Goal: Task Accomplishment & Management: Manage account settings

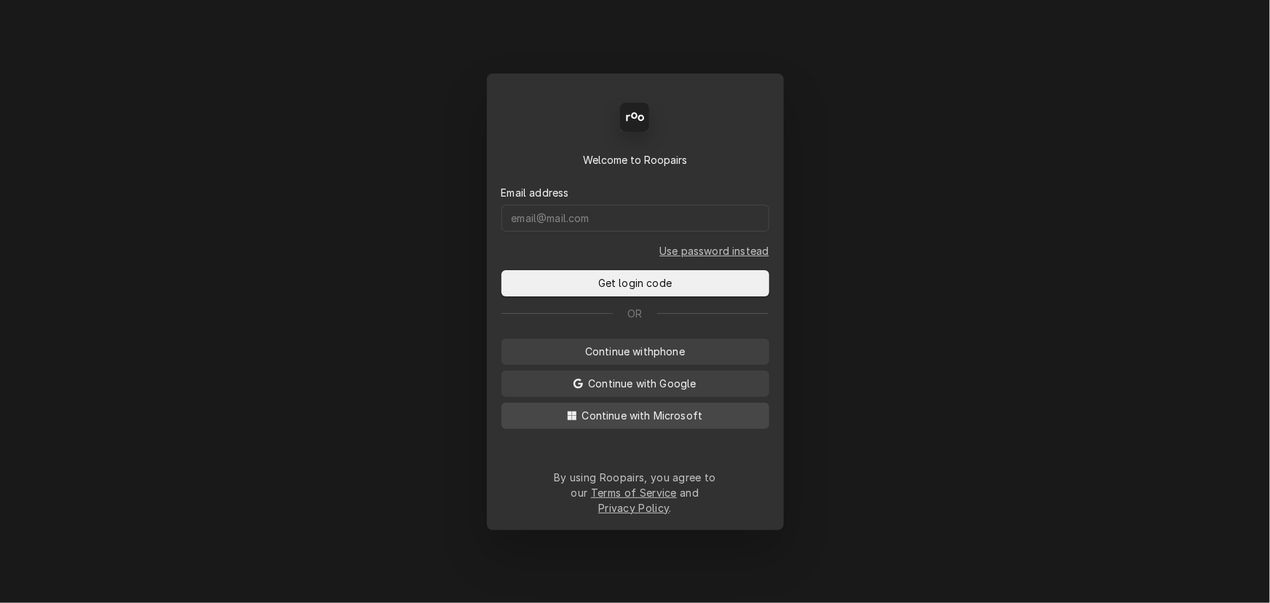
drag, startPoint x: 673, startPoint y: 425, endPoint x: 662, endPoint y: 416, distance: 15.0
click at [673, 423] on span "Continue with Microsoft" at bounding box center [642, 415] width 127 height 15
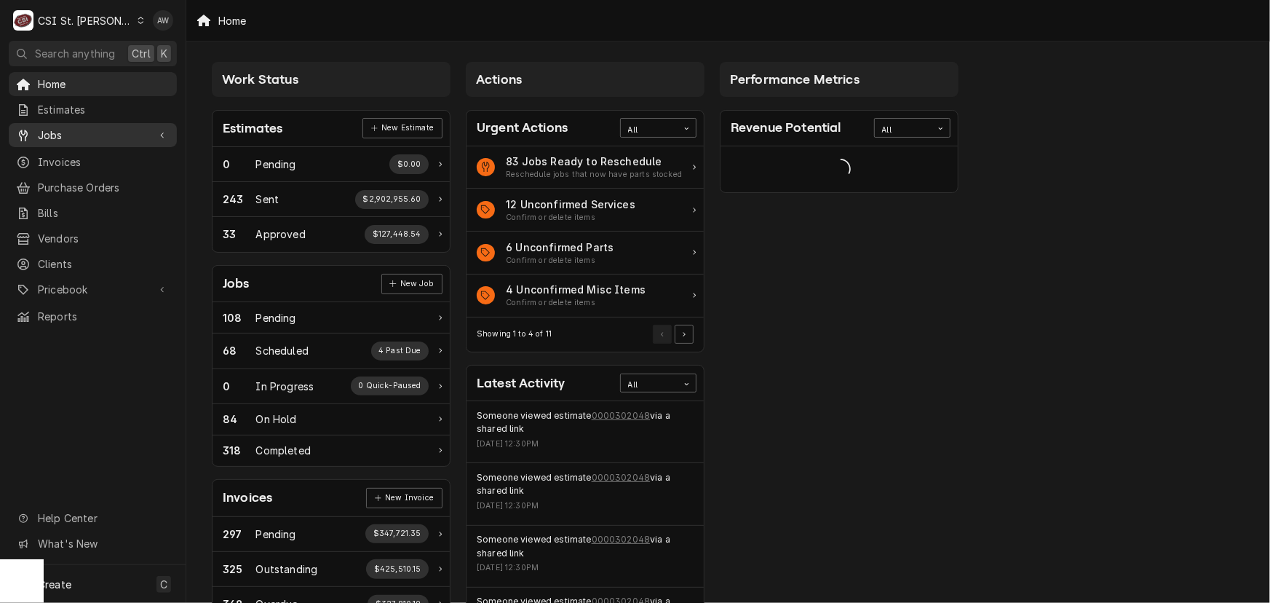
click at [85, 129] on span "Jobs" at bounding box center [93, 134] width 110 height 15
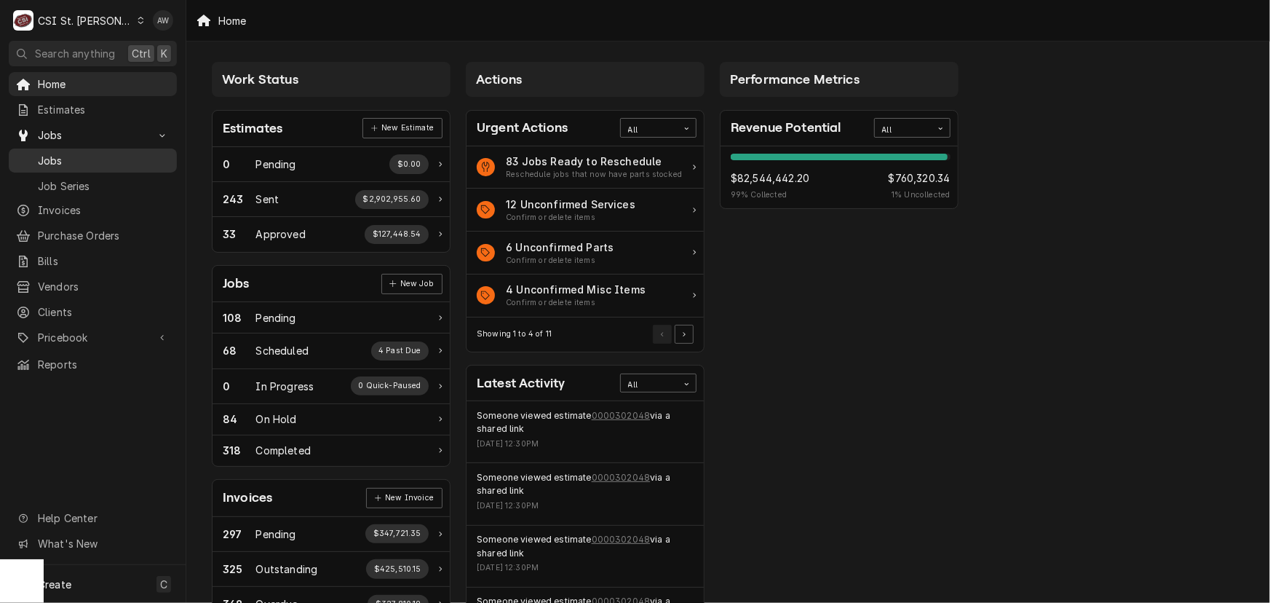
click at [82, 153] on span "Jobs" at bounding box center [104, 160] width 132 height 15
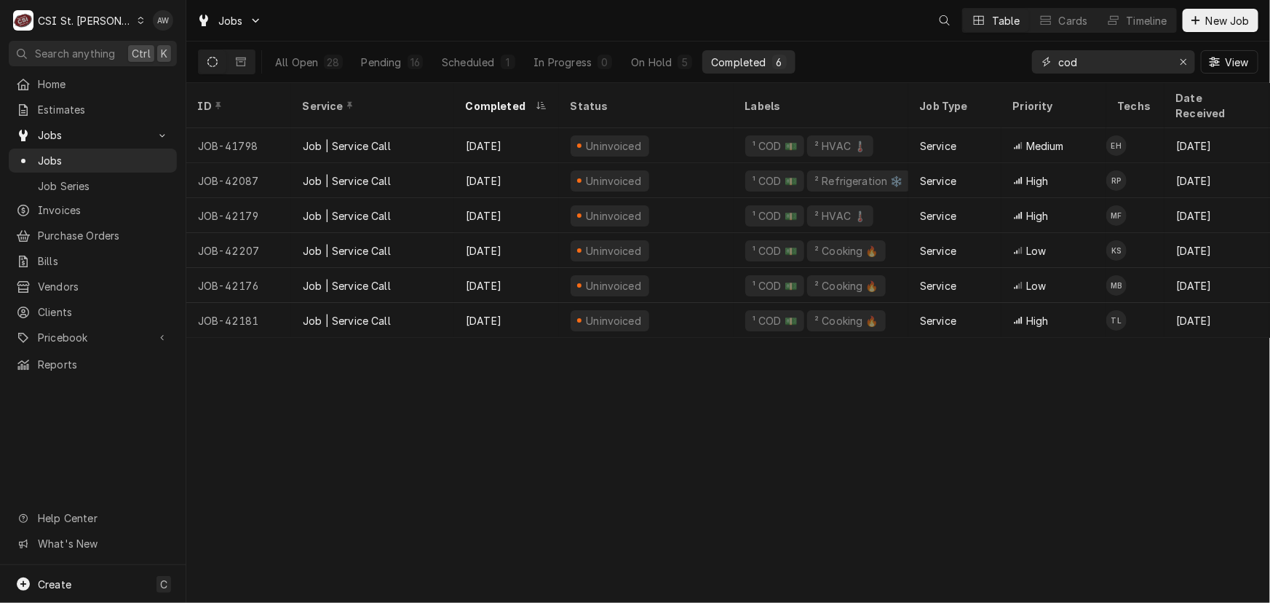
drag, startPoint x: 1115, startPoint y: 68, endPoint x: 947, endPoint y: 70, distance: 168.2
click at [947, 70] on div "All Open 28 Pending 16 Scheduled 1 In Progress 0 On Hold 5 Completed 6 cod View" at bounding box center [728, 61] width 1061 height 41
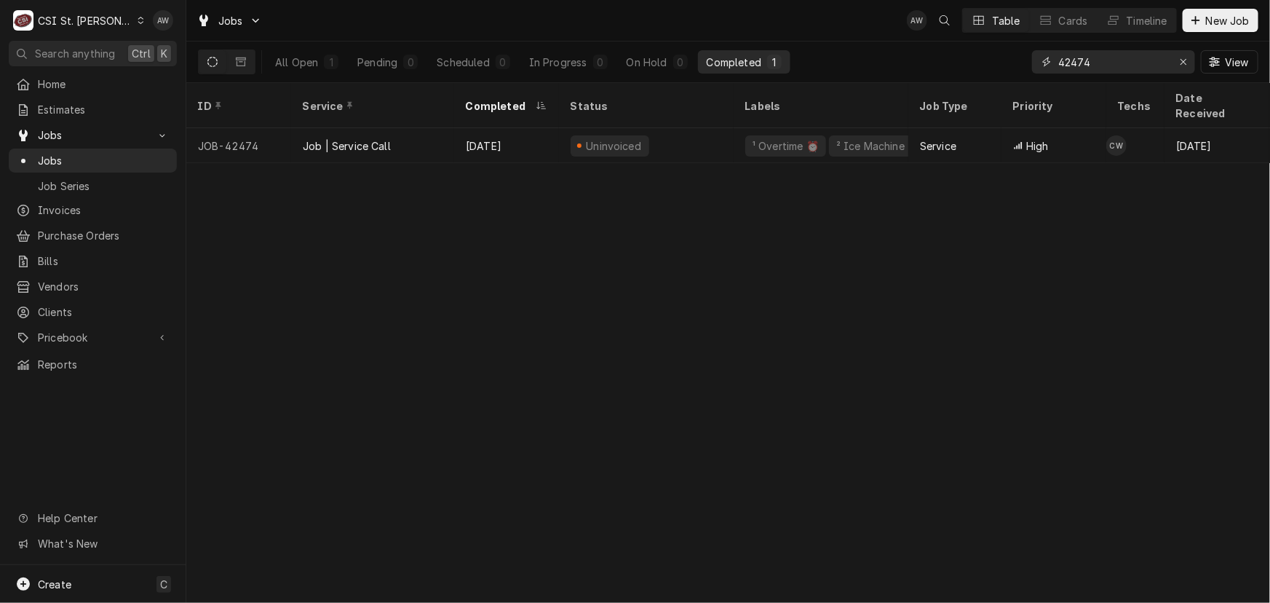
type input "42474"
click at [1139, 24] on div "Timeline" at bounding box center [1147, 20] width 41 height 15
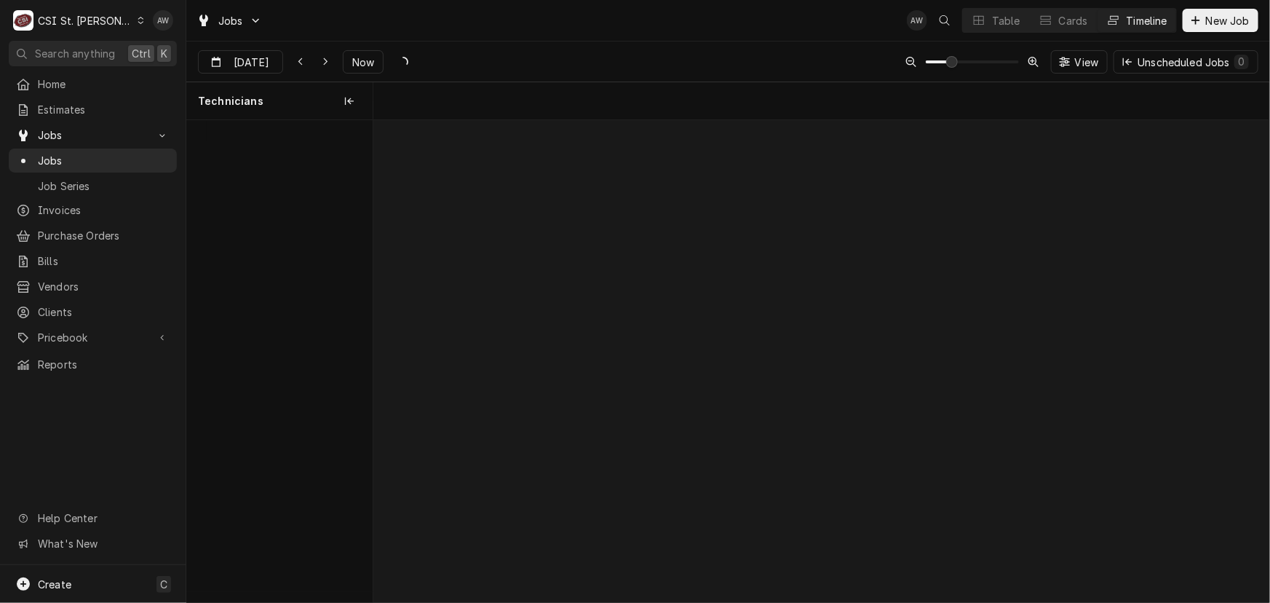
scroll to position [0, 17774]
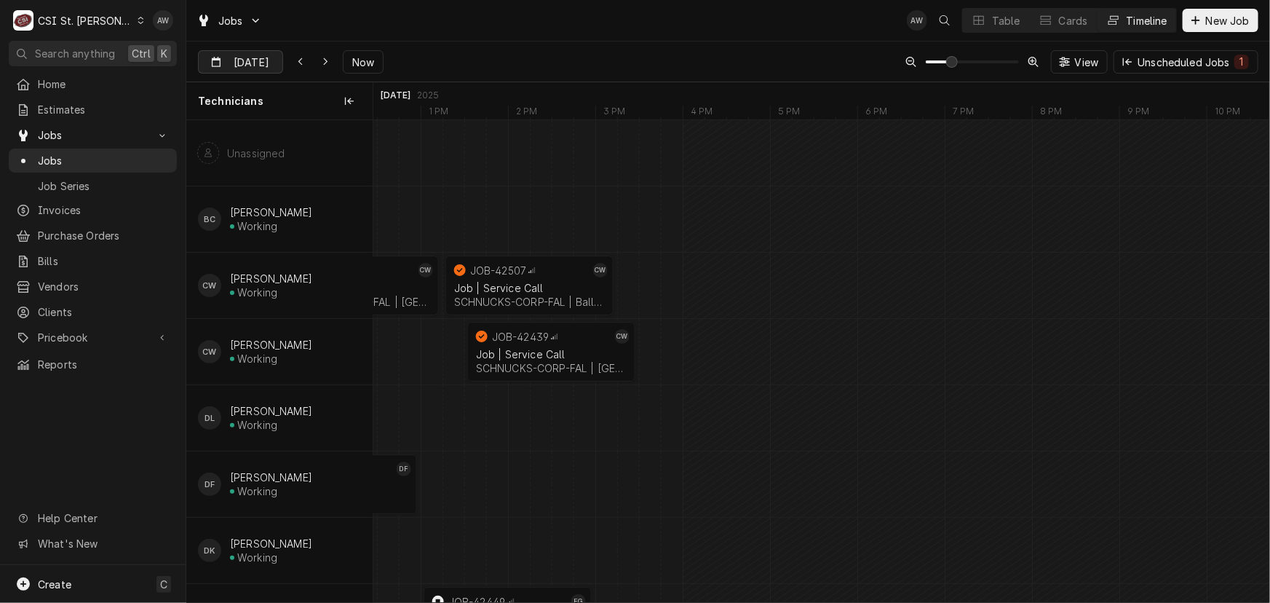
click at [218, 60] on input "Sep 5" at bounding box center [230, 65] width 63 height 28
click at [237, 185] on div "8" at bounding box center [238, 180] width 20 height 20
type input "Sep 8"
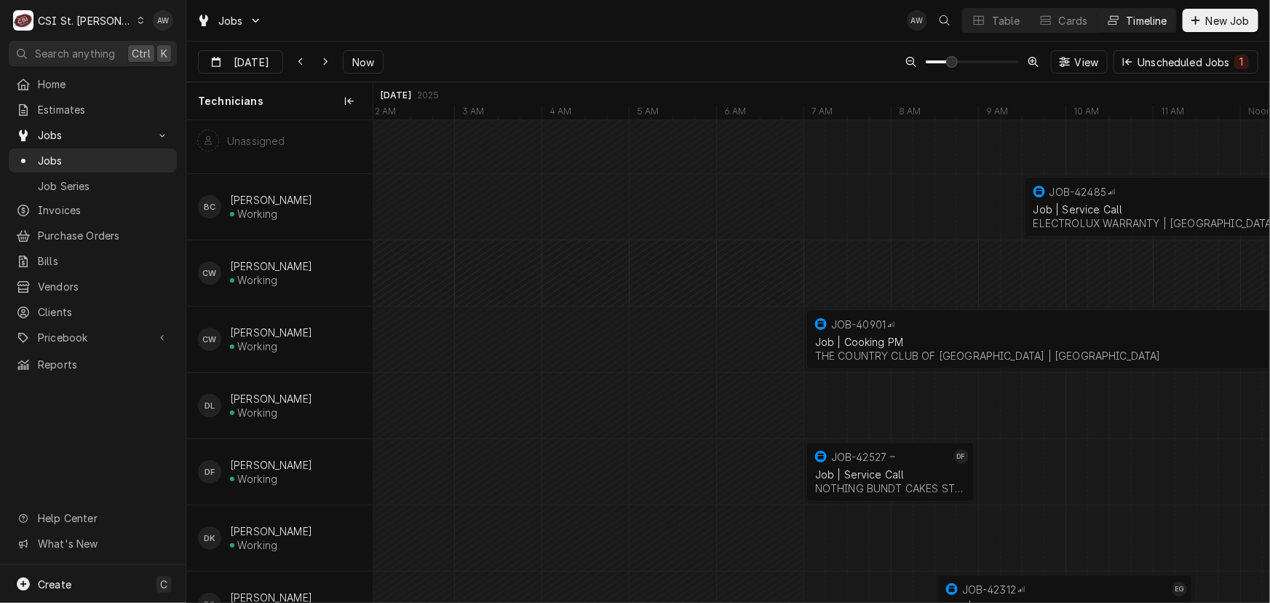
scroll to position [0, 0]
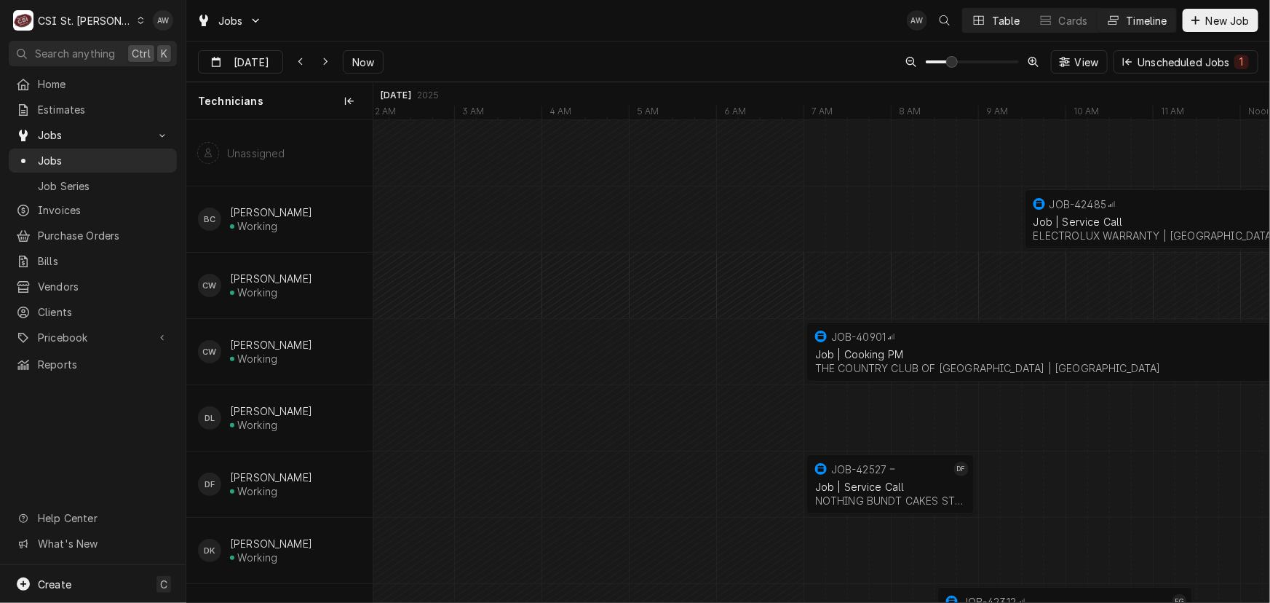
click at [988, 15] on button "Table" at bounding box center [996, 20] width 66 height 23
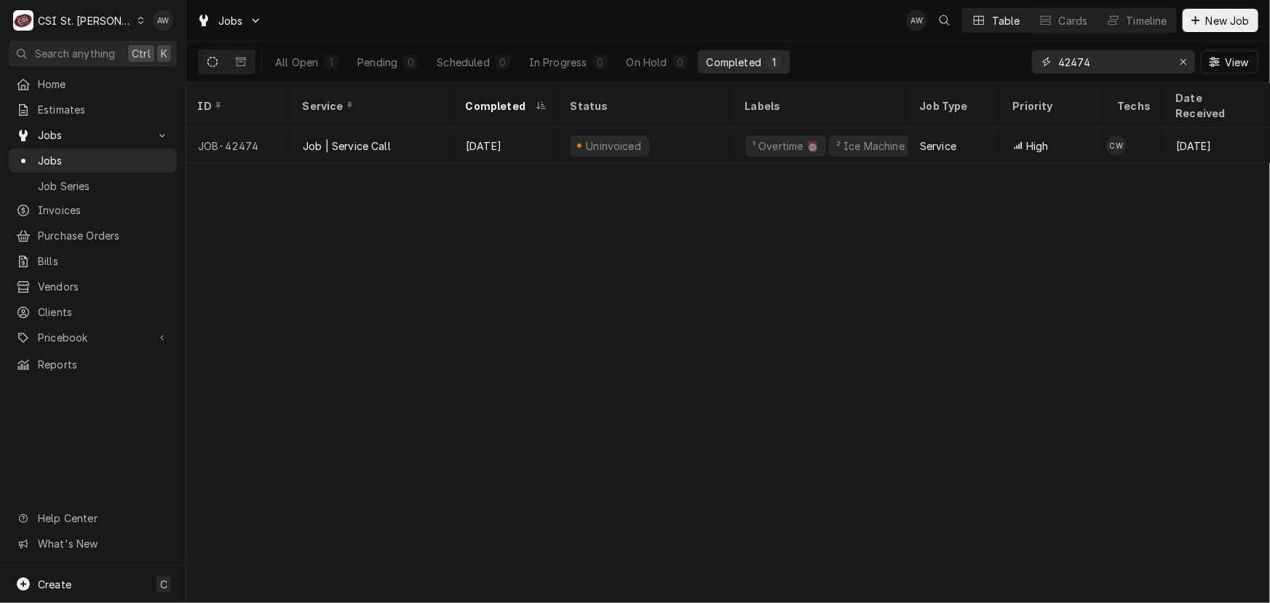
drag, startPoint x: 1111, startPoint y: 56, endPoint x: 966, endPoint y: 41, distance: 145.6
click at [966, 41] on div "All Open 1 Pending 0 Scheduled 0 In Progress 0 On Hold 0 Completed 1 42474 View" at bounding box center [728, 61] width 1061 height 41
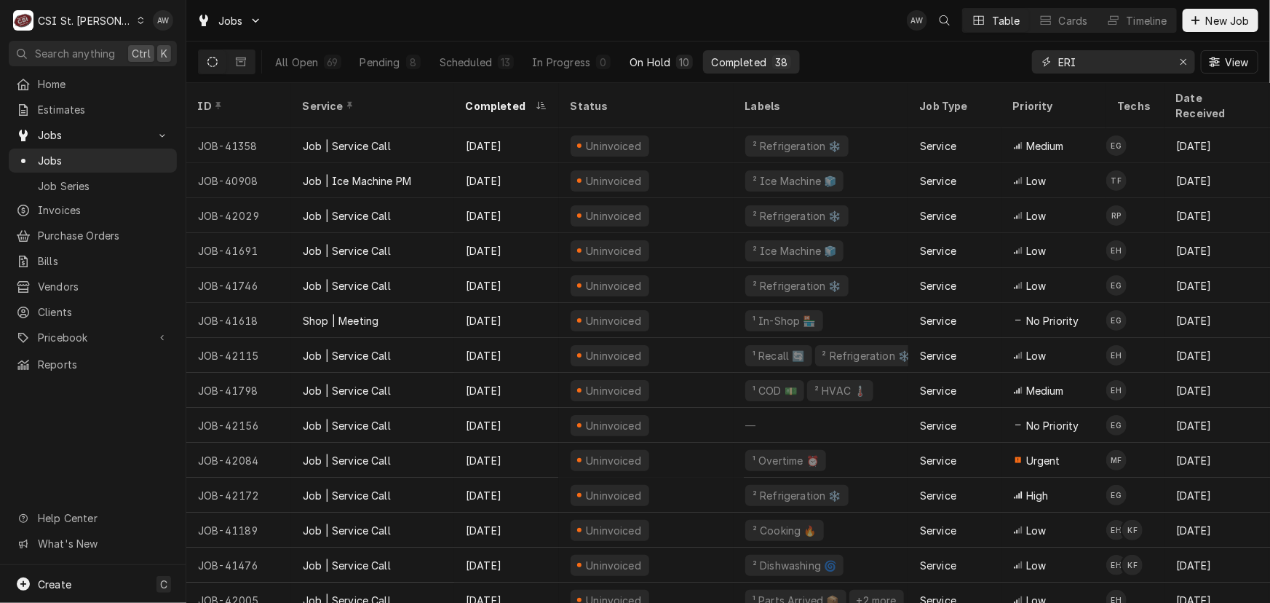
type input "ERI"
click at [644, 66] on div "On Hold" at bounding box center [650, 62] width 41 height 15
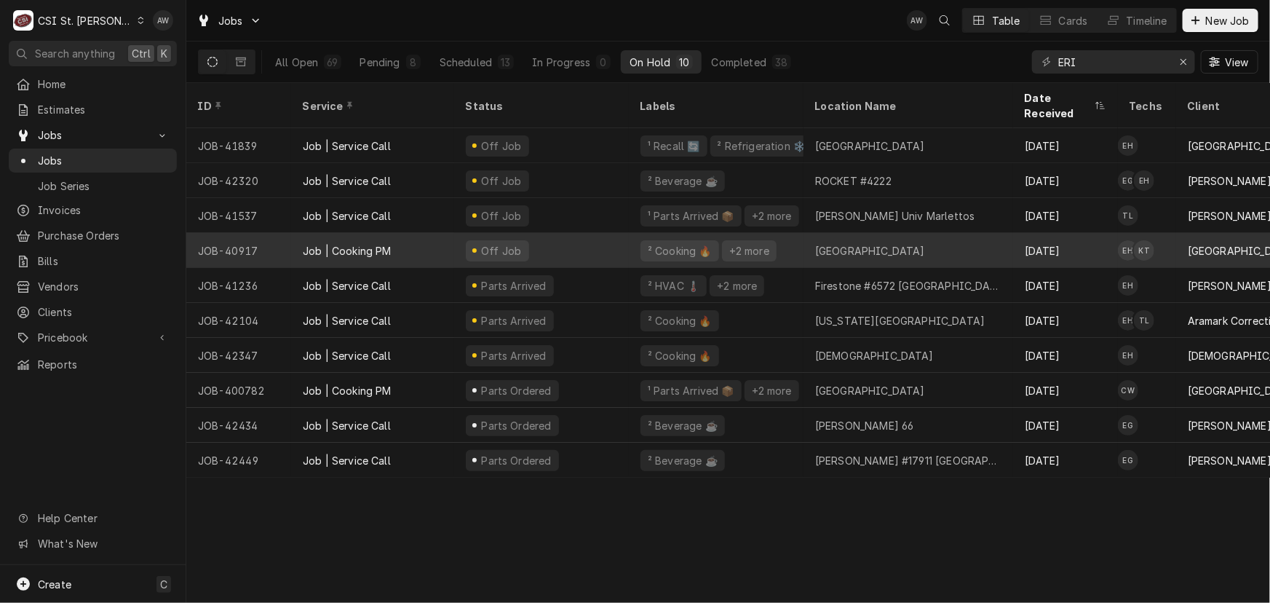
click at [786, 233] on div "² Cooking 🔥 +2 more" at bounding box center [716, 250] width 175 height 35
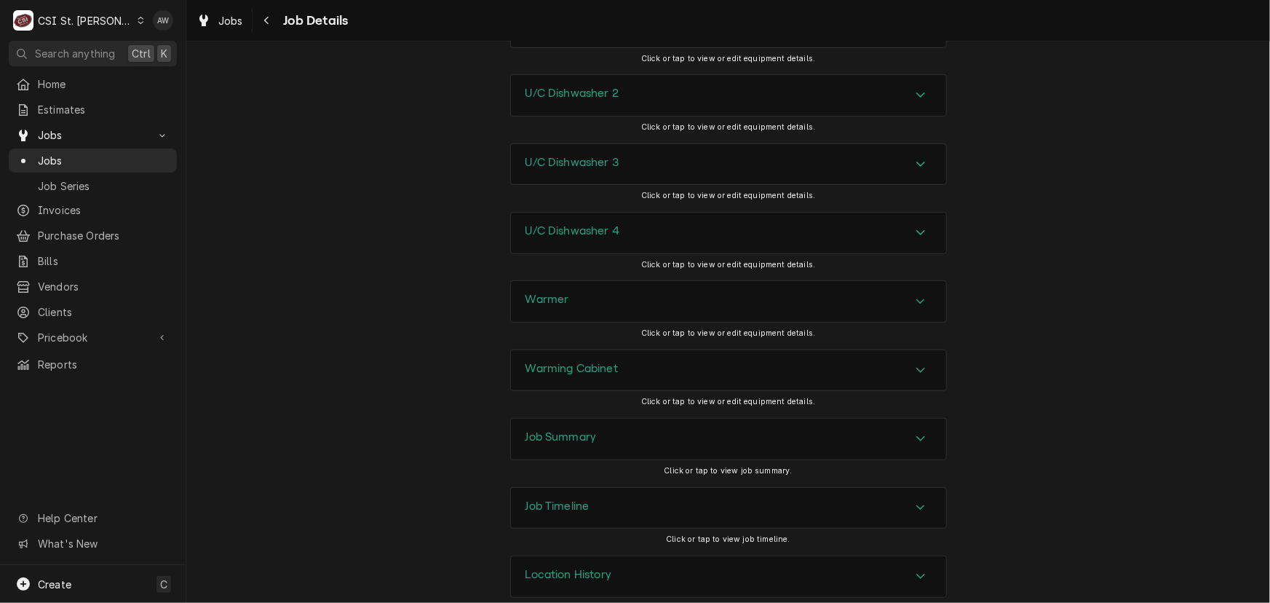
scroll to position [5796, 0]
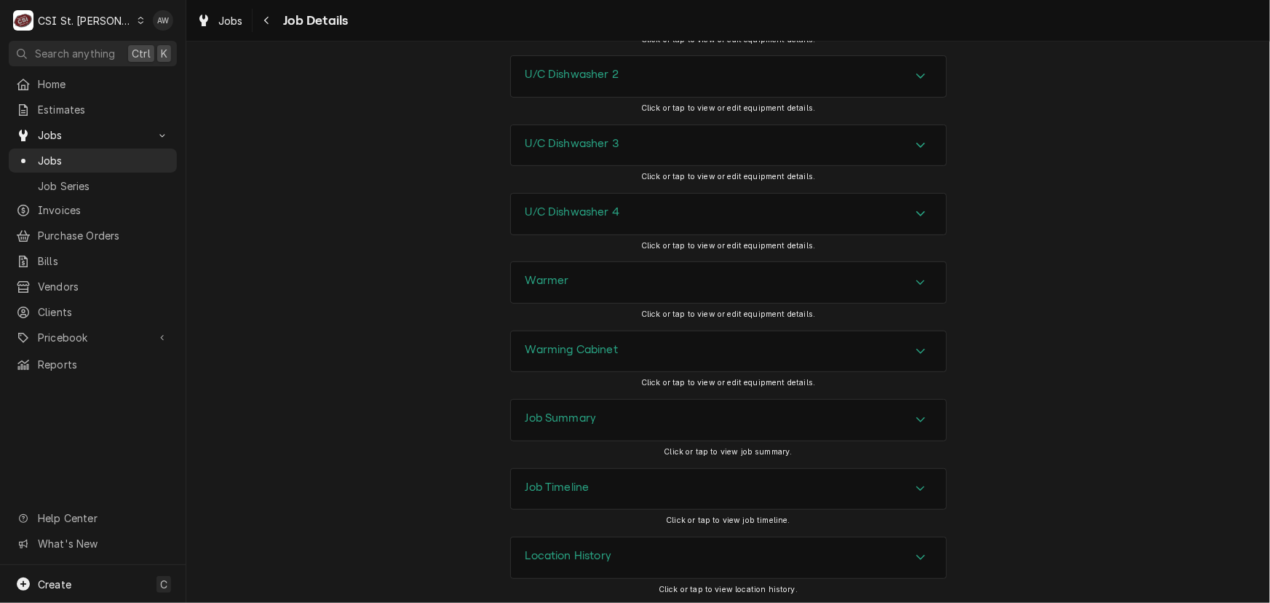
click at [620, 415] on div "Job Summary" at bounding box center [728, 420] width 435 height 41
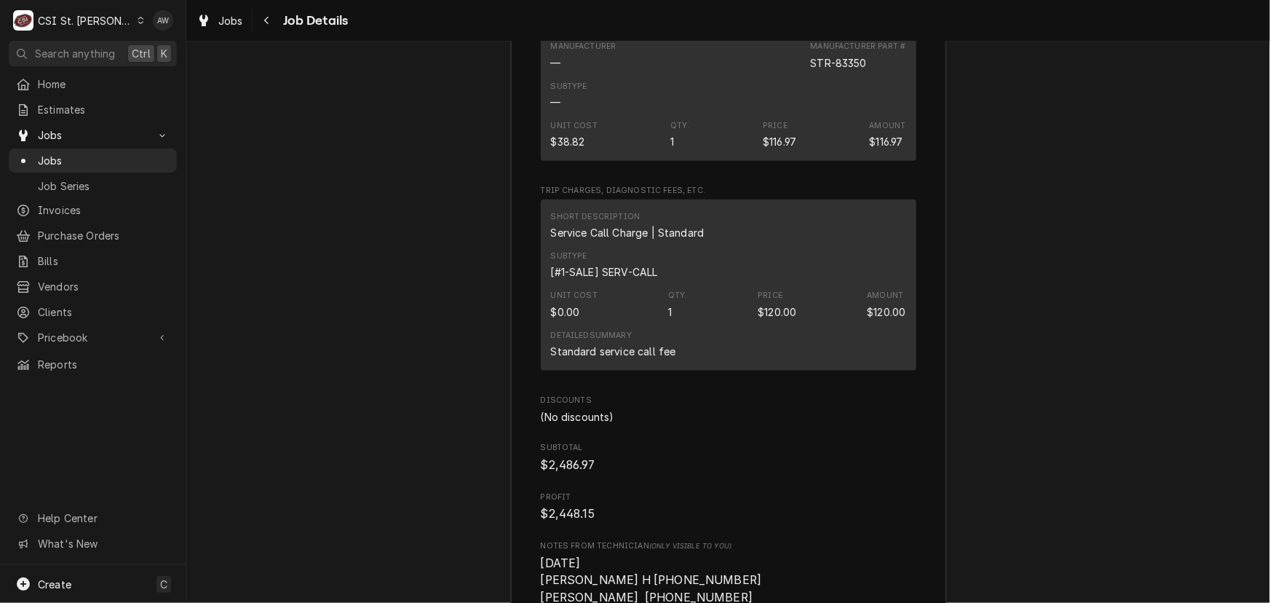
scroll to position [9357, 0]
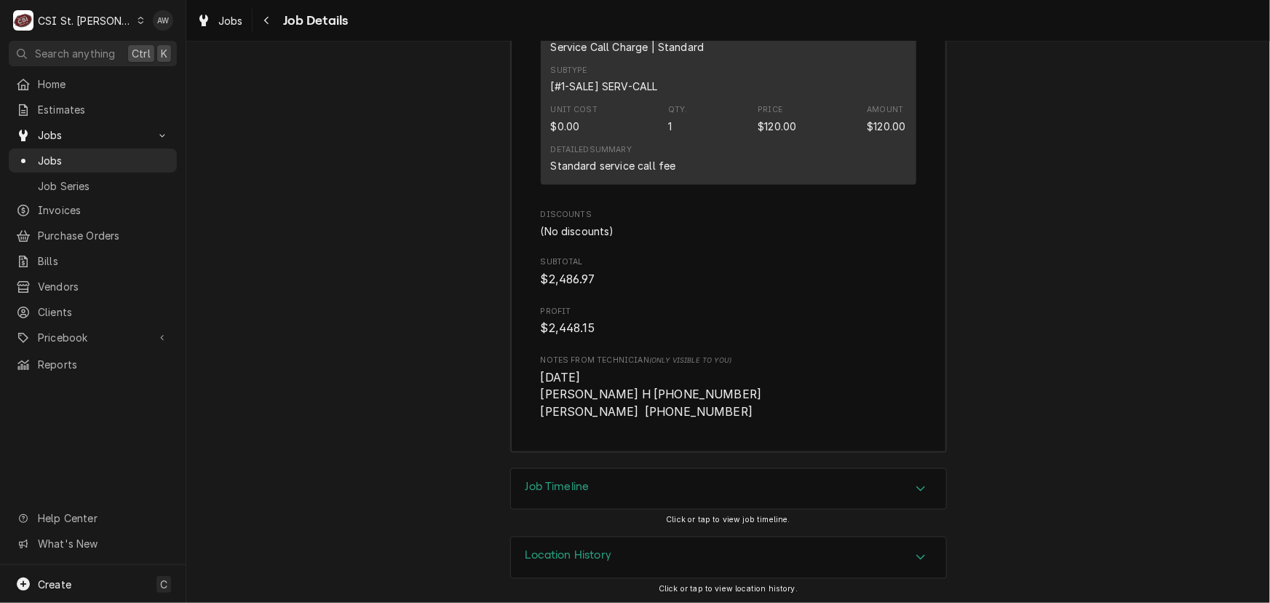
click at [685, 489] on div "Job Timeline" at bounding box center [728, 489] width 435 height 41
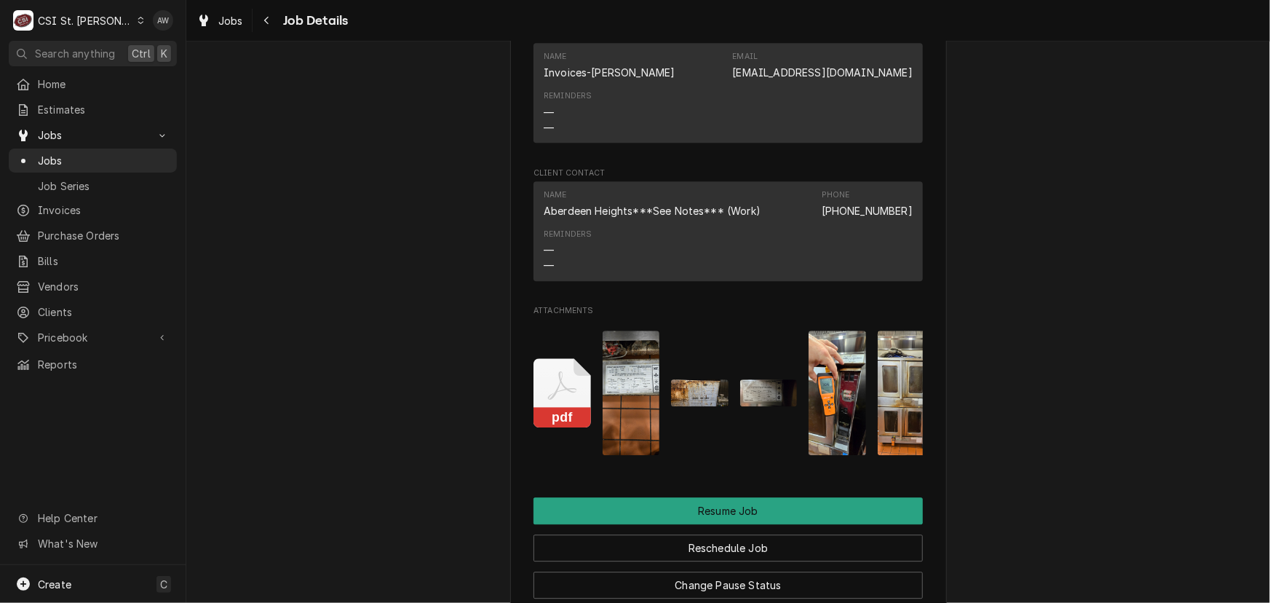
scroll to position [2101, 0]
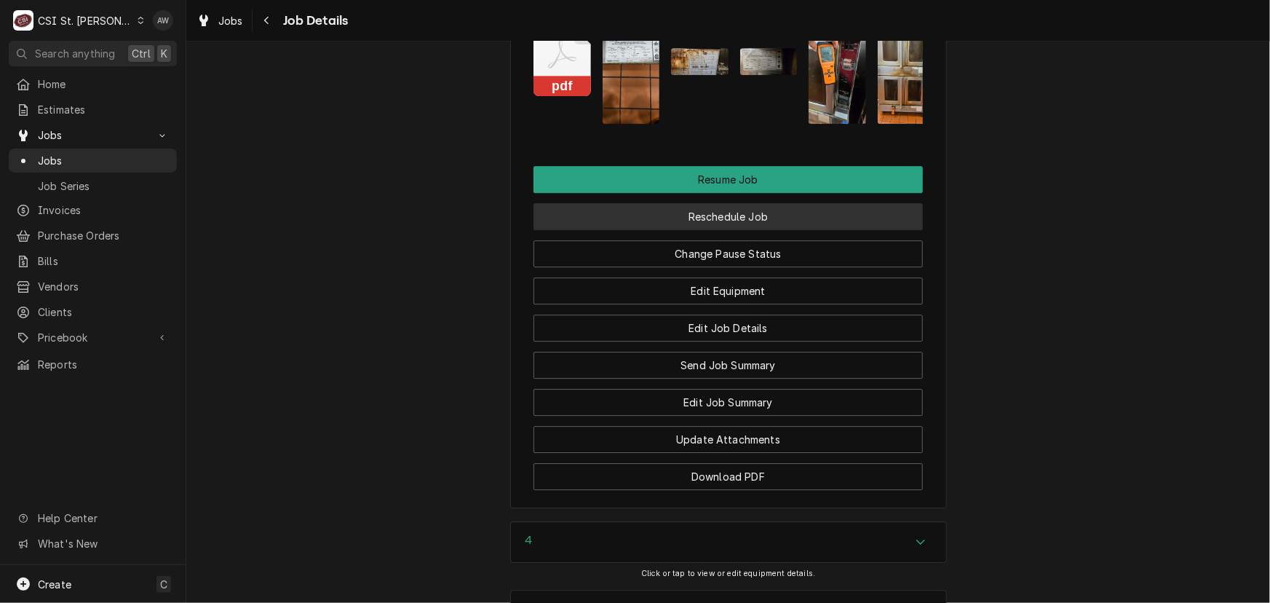
click at [691, 221] on button "Reschedule Job" at bounding box center [728, 216] width 389 height 27
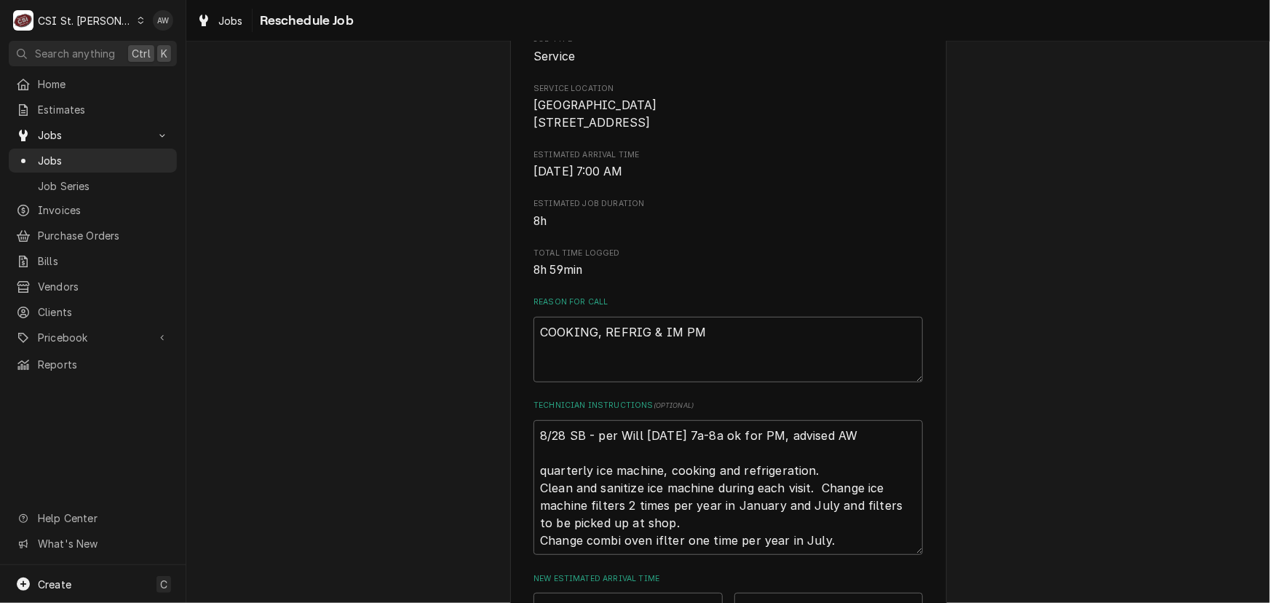
scroll to position [463, 0]
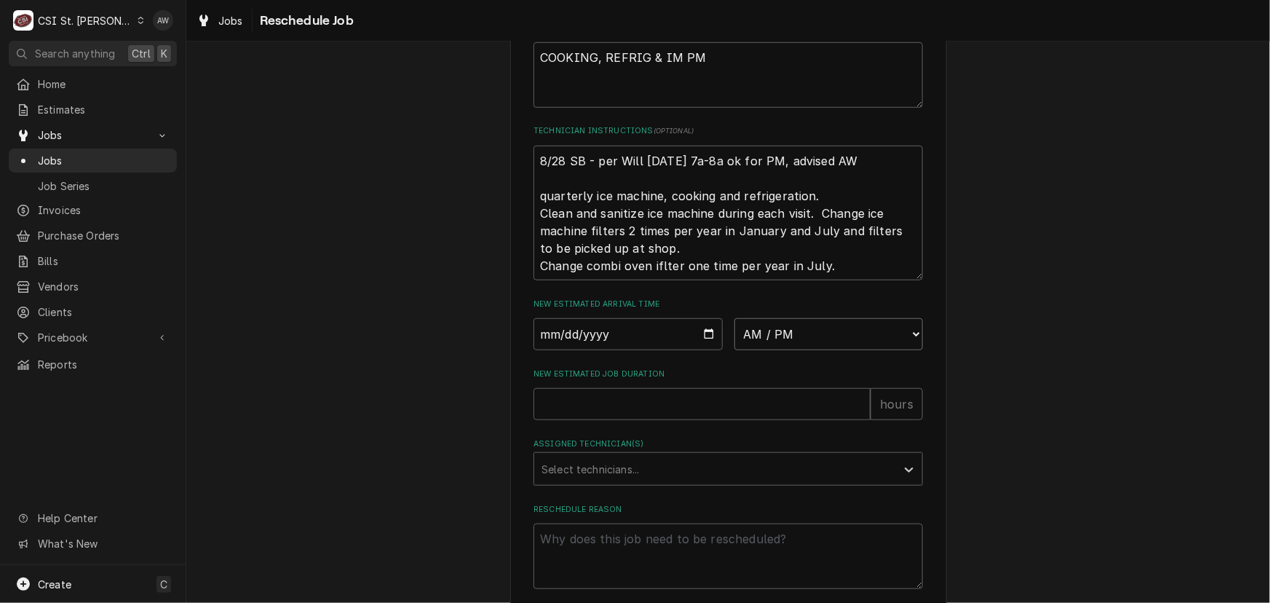
drag, startPoint x: 811, startPoint y: 349, endPoint x: 810, endPoint y: 339, distance: 9.6
click at [811, 349] on select "AM / PM 6:00 AM 6:15 AM 6:30 AM 6:45 AM 7:00 AM 7:15 AM 7:30 AM 7:45 AM 8:00 AM…" at bounding box center [829, 334] width 189 height 32
select select "07:00:00"
click at [735, 335] on select "AM / PM 6:00 AM 6:15 AM 6:30 AM 6:45 AM 7:00 AM 7:15 AM 7:30 AM 7:45 AM 8:00 AM…" at bounding box center [829, 334] width 189 height 32
type textarea "x"
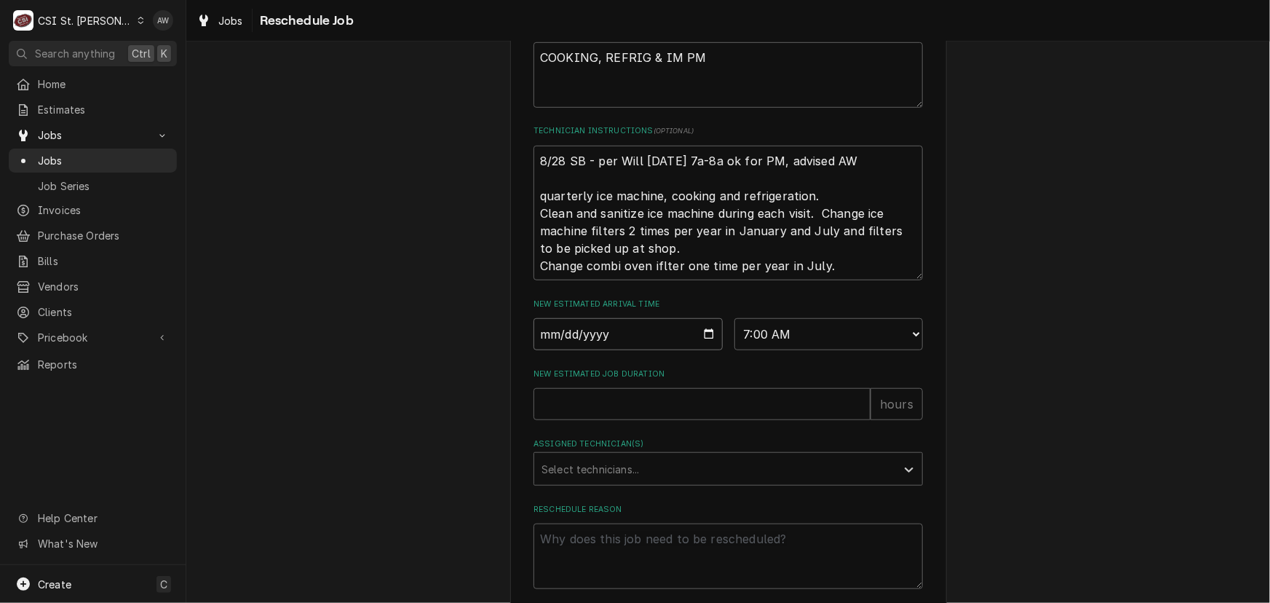
click at [699, 347] on input "Date" at bounding box center [628, 334] width 189 height 32
type input "2025-09-08"
click at [592, 420] on input "New Estimated Job Duration" at bounding box center [702, 404] width 337 height 32
type textarea "x"
type input "8"
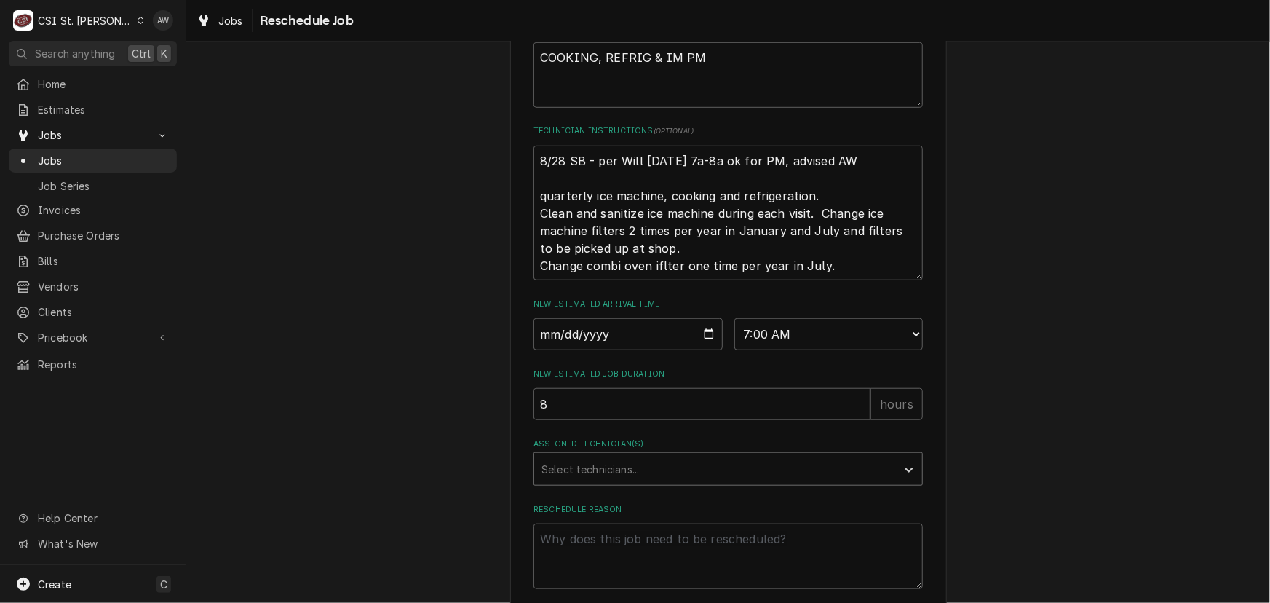
click at [601, 482] on div "Assigned Technician(s)" at bounding box center [715, 469] width 347 height 26
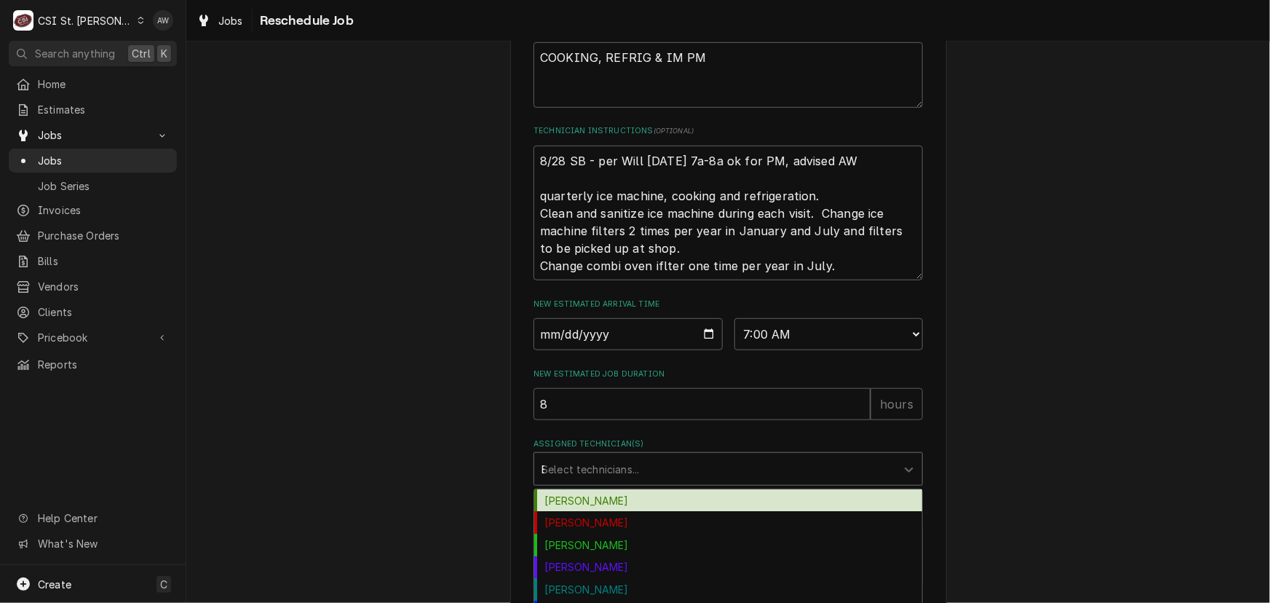
type input "ER"
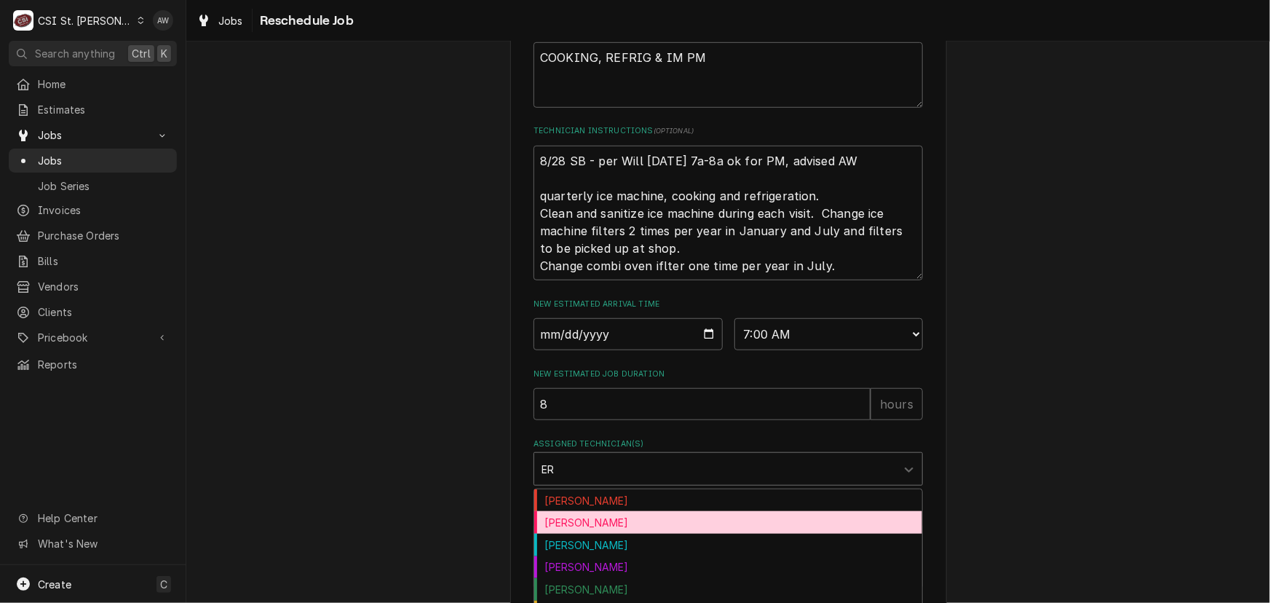
click at [605, 534] on div "Erick Hudgens" at bounding box center [728, 522] width 388 height 23
type textarea "x"
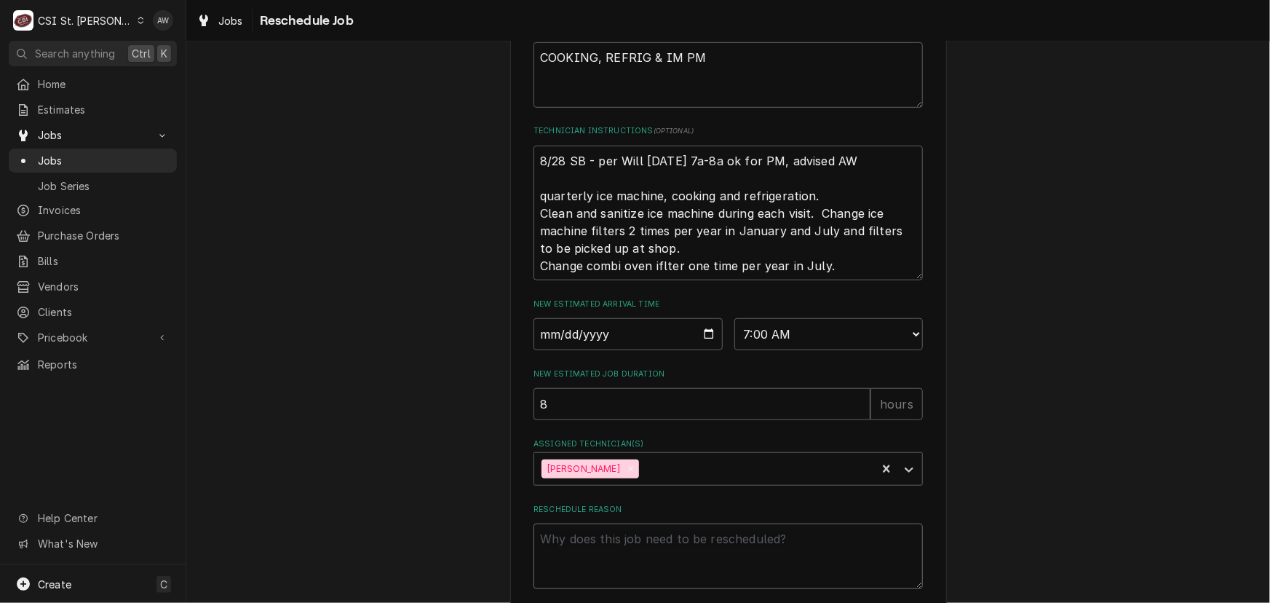
click at [598, 556] on textarea "Reschedule Reason" at bounding box center [728, 556] width 389 height 66
type textarea "x"
type textarea "R"
type textarea "x"
type textarea "RE"
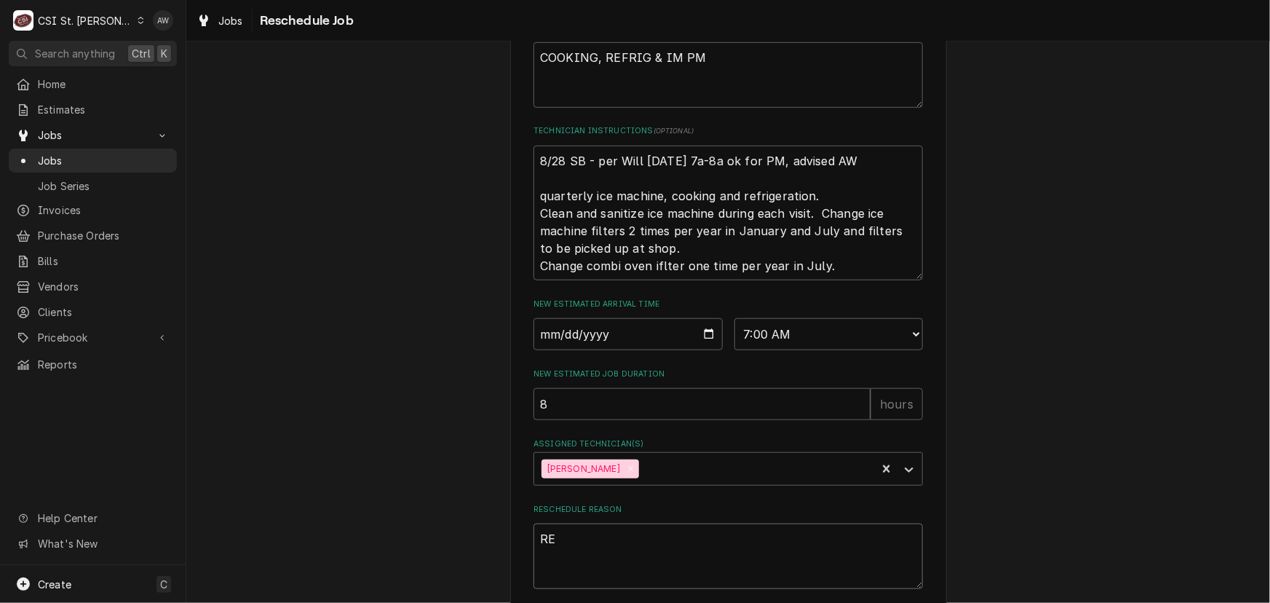
type textarea "x"
type textarea "RET"
type textarea "x"
type textarea "RETU"
type textarea "x"
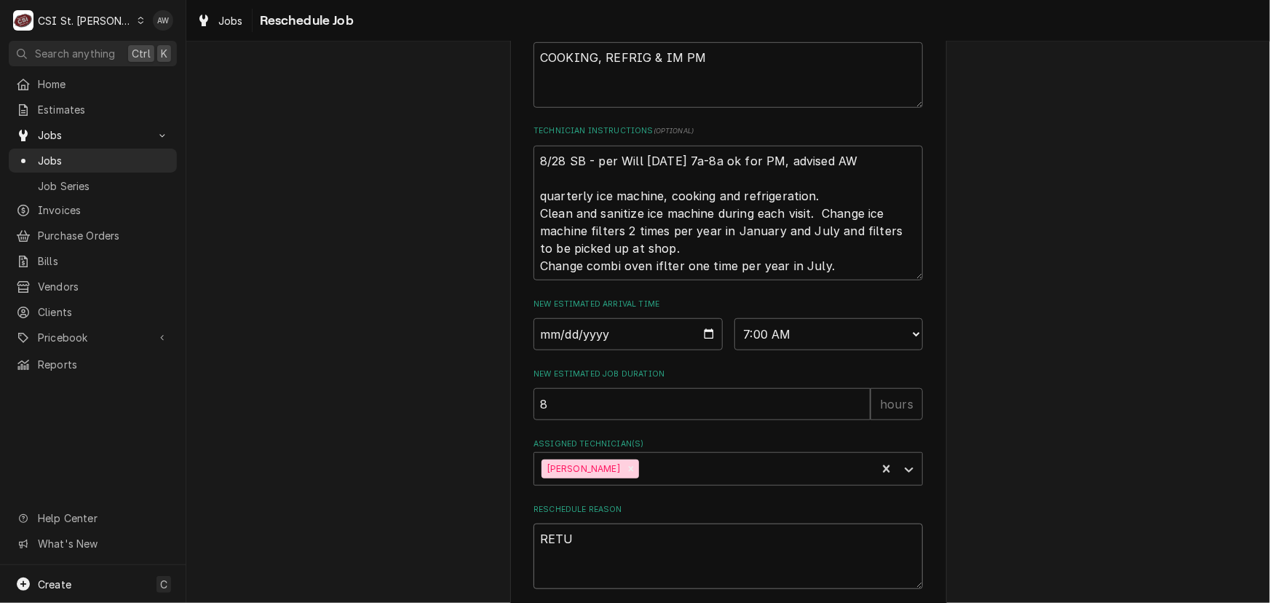
type textarea "RETUR"
type textarea "x"
type textarea "RETURN"
type textarea "x"
type textarea "RETURNI"
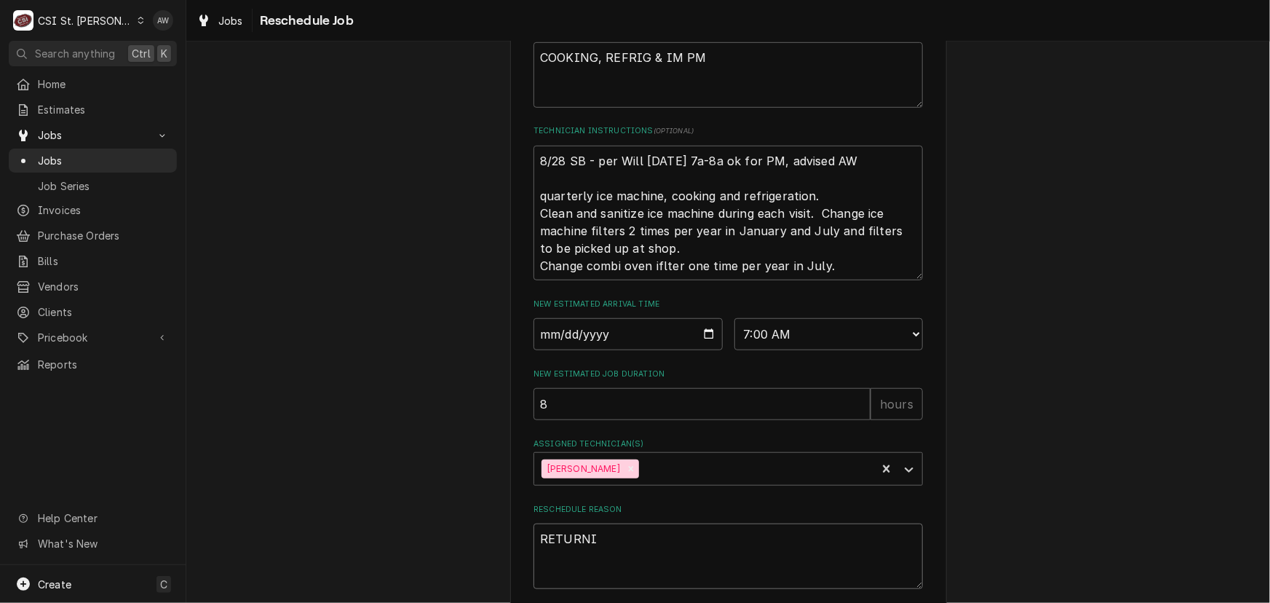
type textarea "x"
type textarea "RETURNIN"
type textarea "x"
type textarea "RETURNING"
type textarea "x"
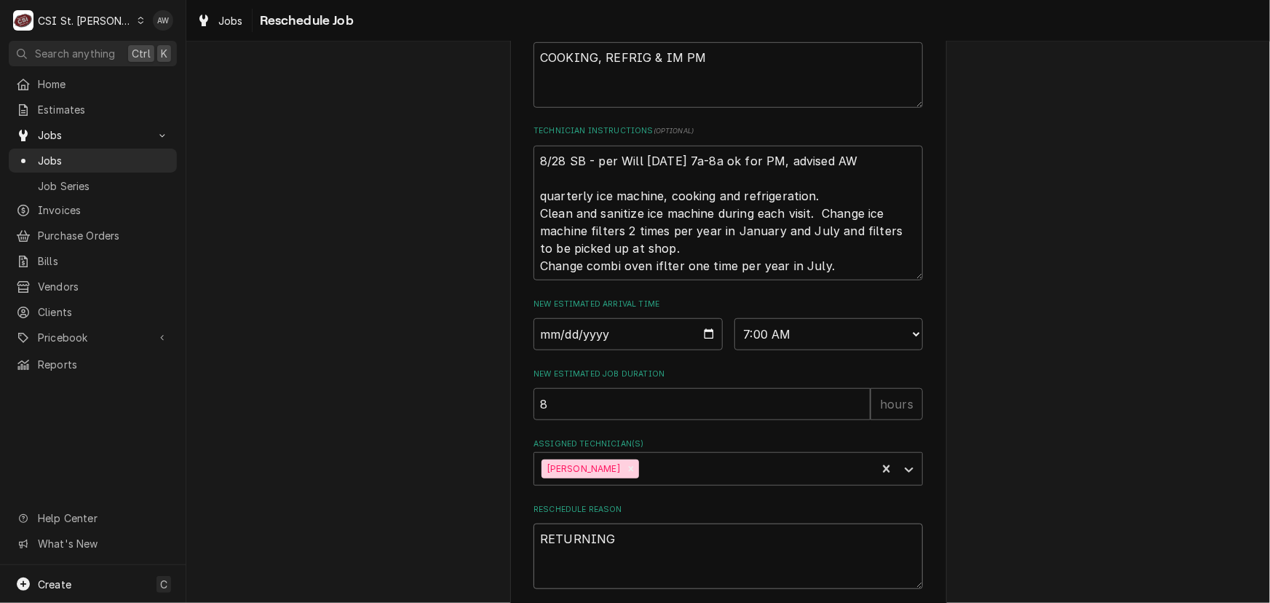
type textarea "RETURNING"
type textarea "x"
type textarea "RETURNING T"
type textarea "x"
type textarea "RETURNING TO"
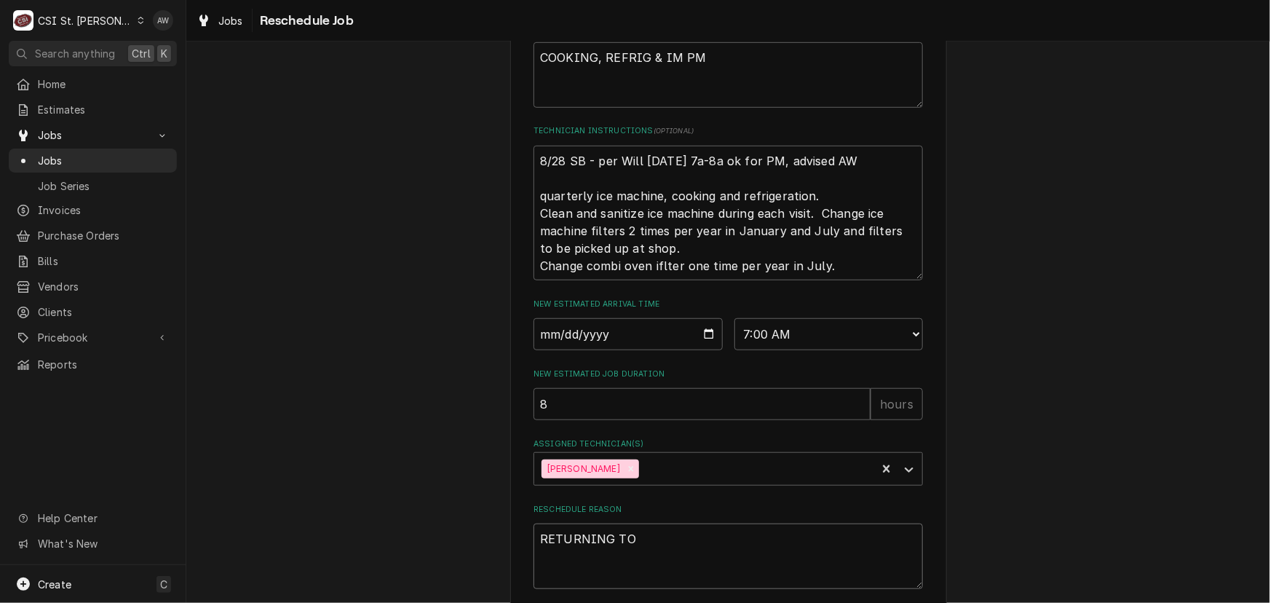
type textarea "x"
type textarea "RETURNING TO"
type textarea "x"
type textarea "RETURNING TO F"
type textarea "x"
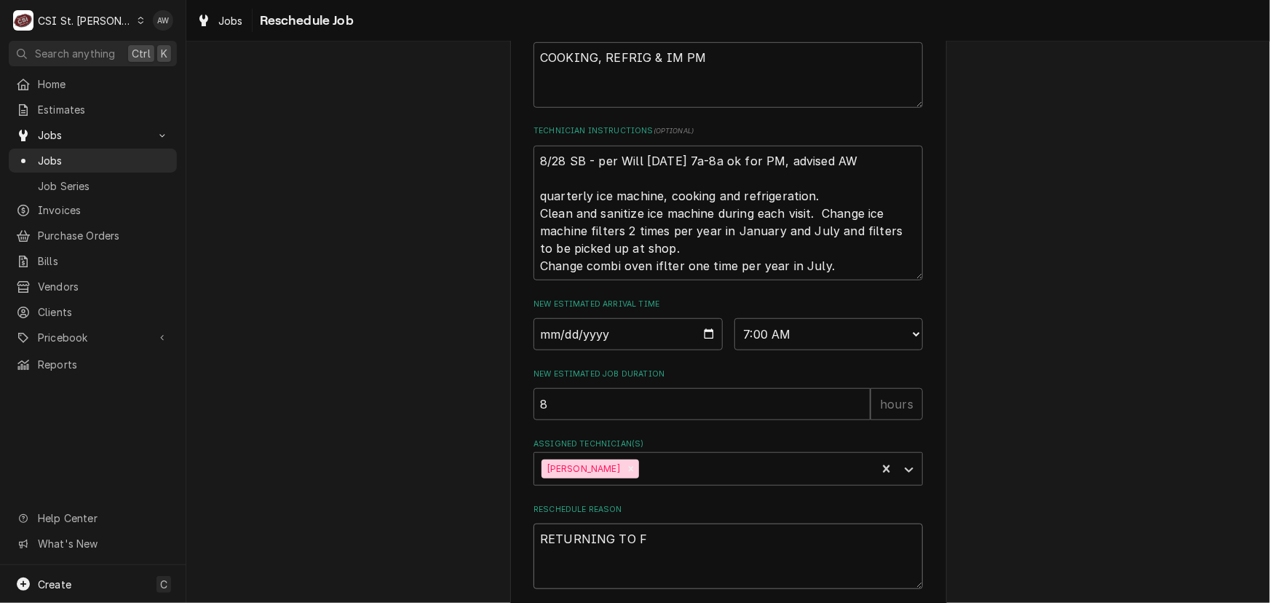
type textarea "RETURNING TO FI"
type textarea "x"
type textarea "RETURNING TO FIN"
type textarea "x"
type textarea "RETURNING TO FINS"
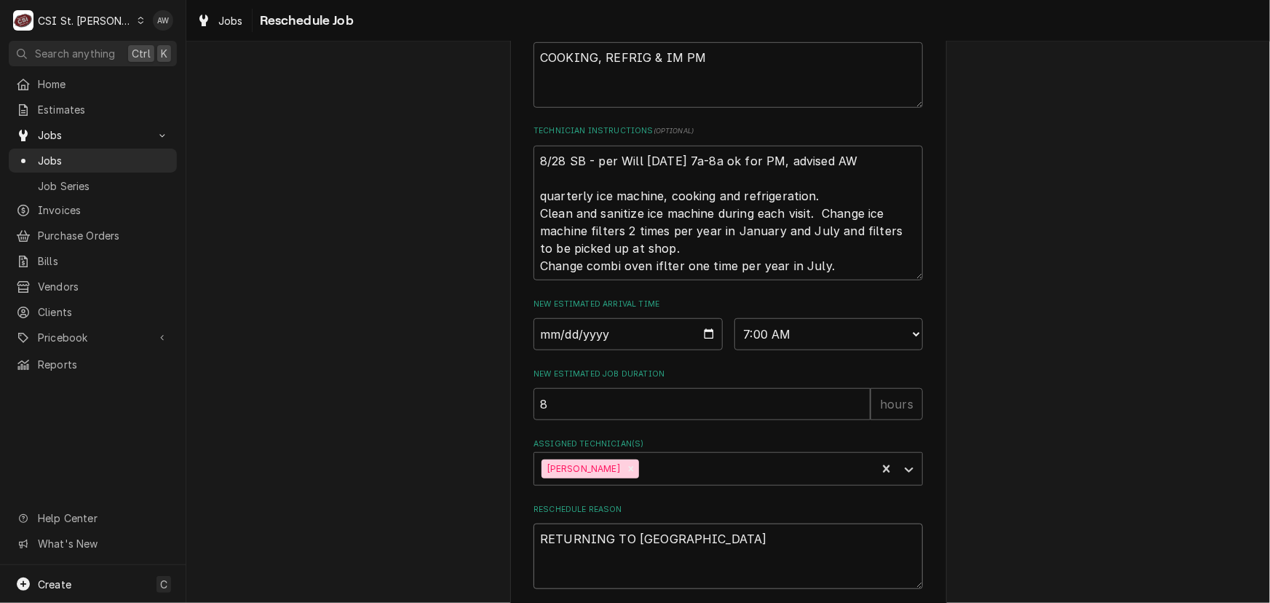
type textarea "x"
type textarea "RETURNING TO FINSI"
type textarea "x"
type textarea "RETURNING TO FINSIH"
type textarea "x"
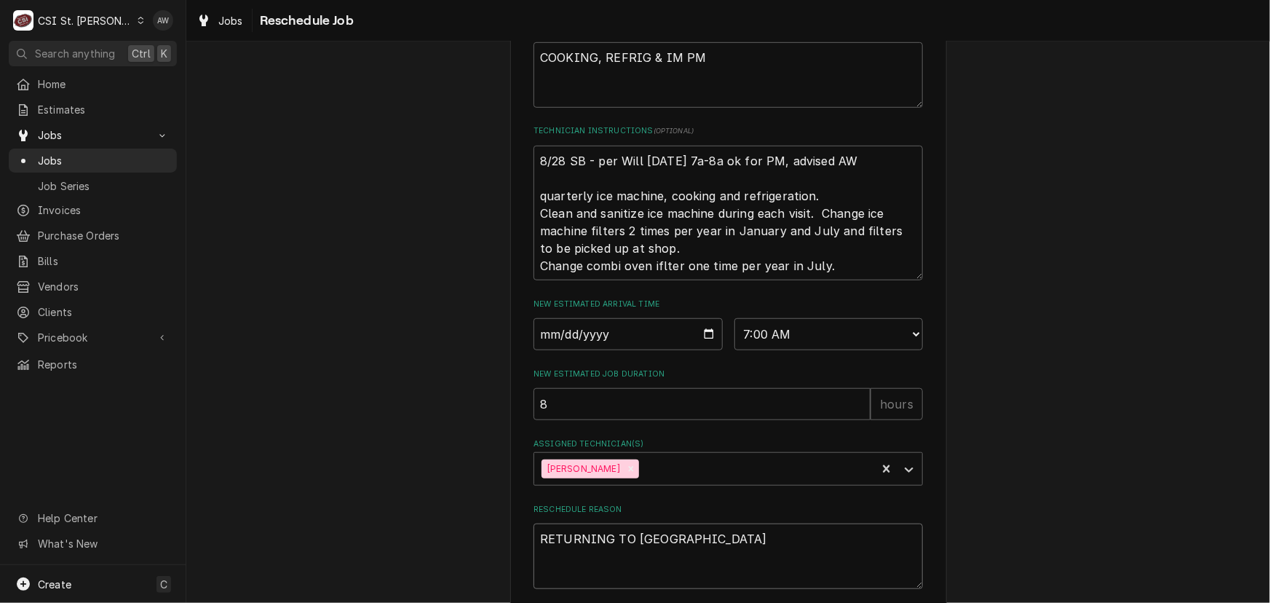
type textarea "RETURNING TO FINSIH"
type textarea "x"
type textarea "RETURNING TO FINSIH p"
type textarea "x"
type textarea "RETURNING TO FINSIH pm"
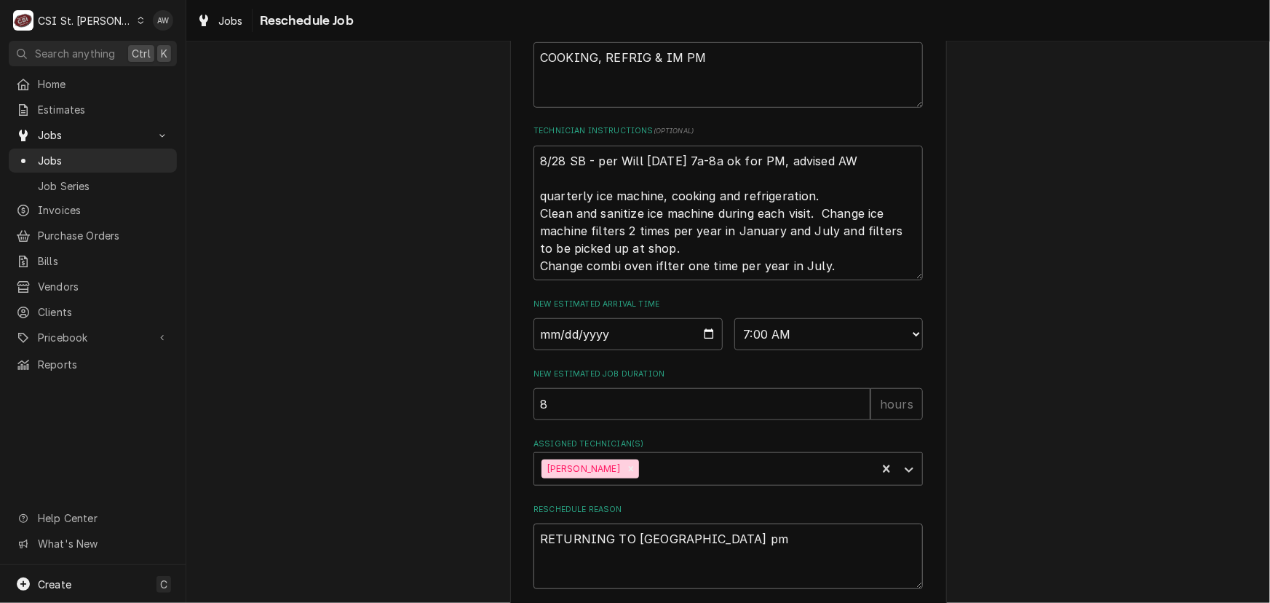
type textarea "x"
type textarea "RETURNING TO FINSIH pm"
type textarea "x"
type textarea "RETURNING TO FINSIH pm"
type textarea "x"
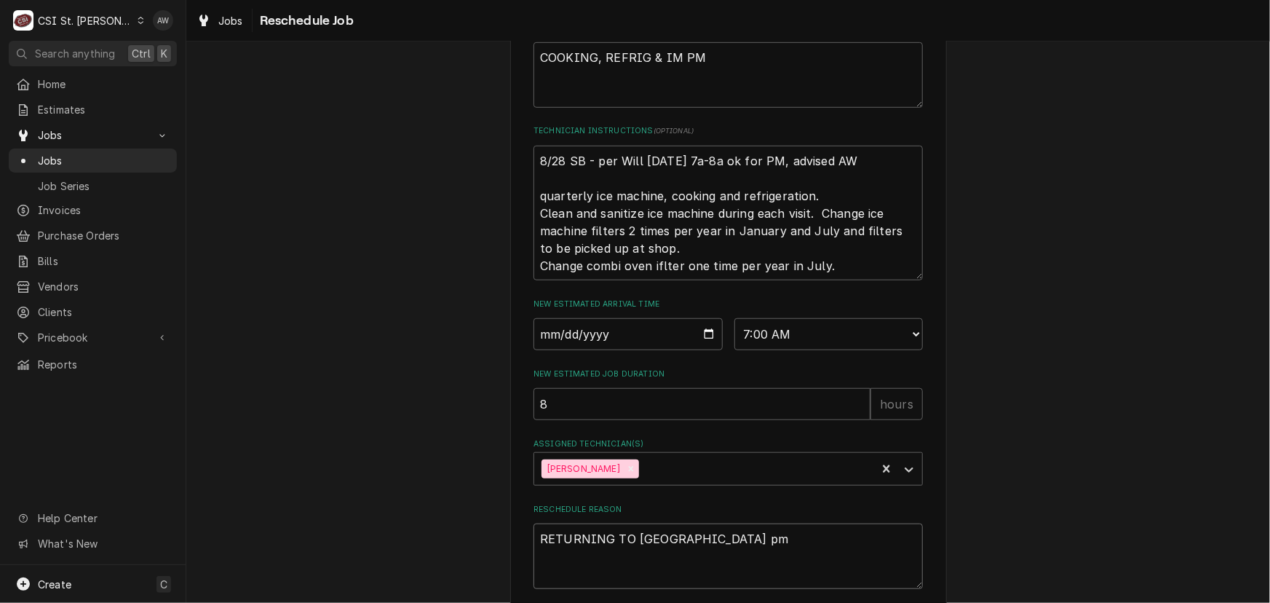
type textarea "RETURNING TO FINSIH p"
type textarea "x"
type textarea "RETURNING TO FINSIH"
type textarea "x"
type textarea "RETURNING TO FINSIH P"
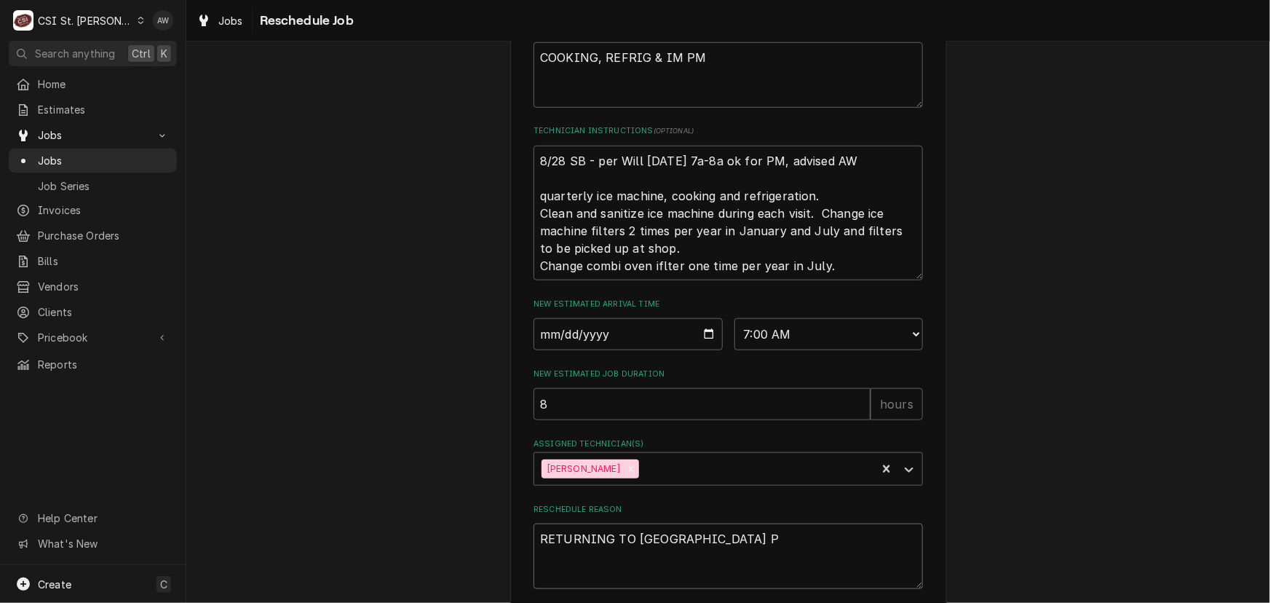
type textarea "x"
type textarea "RETURNING TO FINSIH P"
type textarea "x"
type textarea "RETURNING TO FINSIH P M"
type textarea "x"
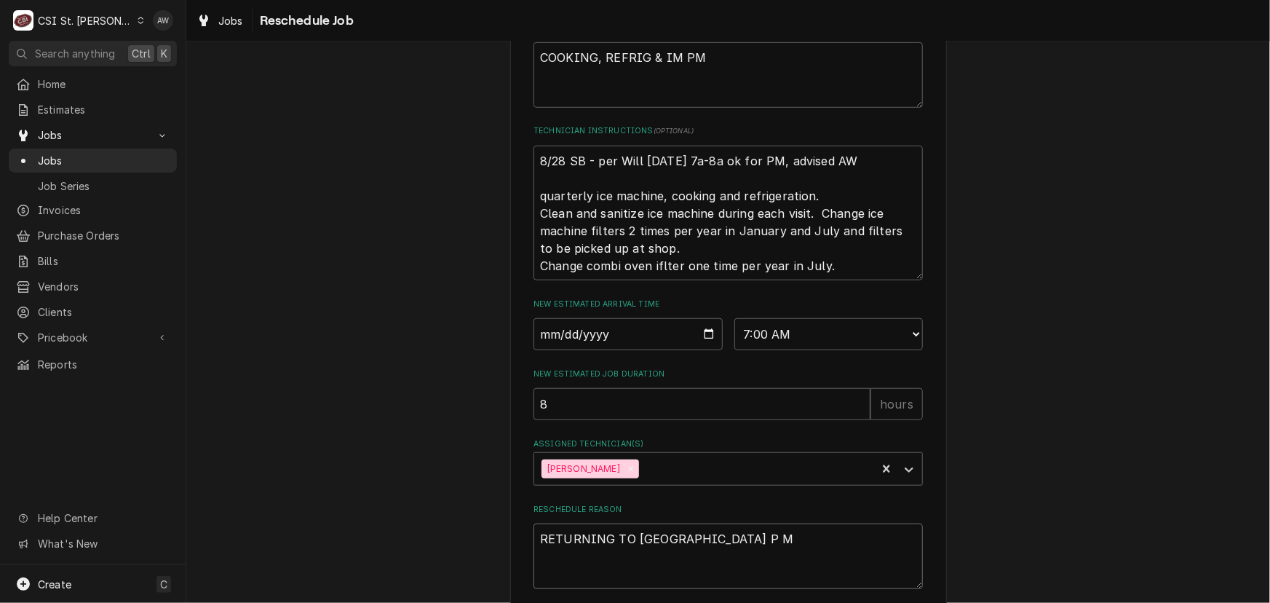
type textarea "RETURNING TO FINSIH P M"
type textarea "x"
type textarea "RETURNING TO FINSIH P M"
type textarea "x"
type textarea "RETURNING TO FINSIH P"
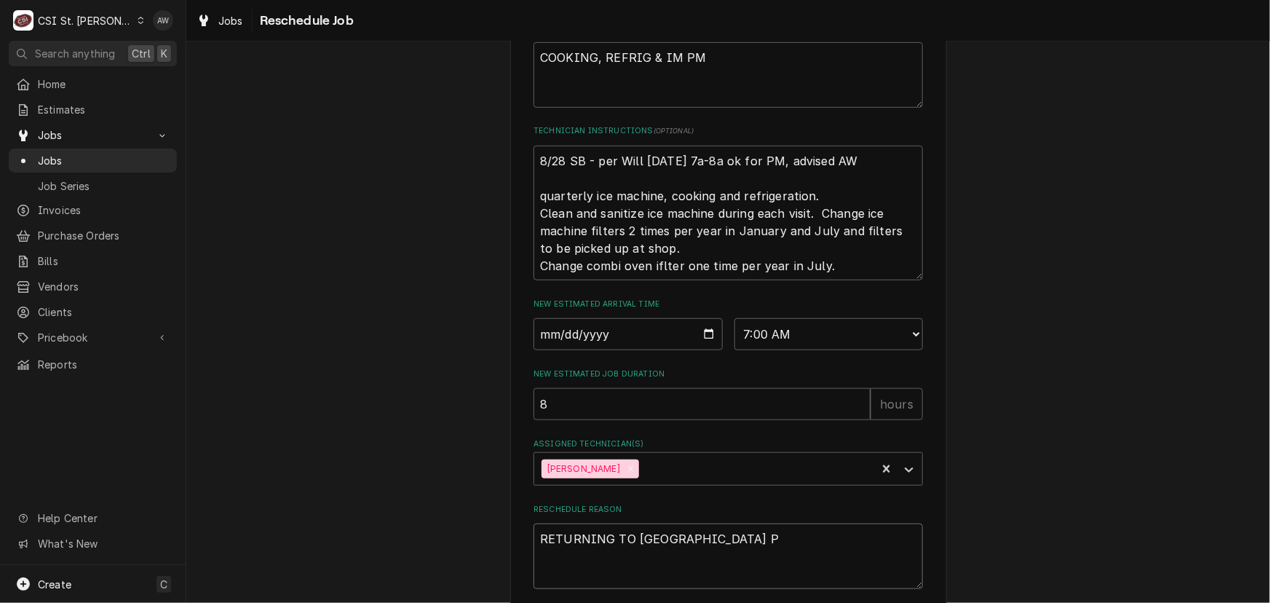
type textarea "x"
type textarea "RETURNING TO FINSIH P"
type textarea "x"
type textarea "RETURNING TO FINSIH PM"
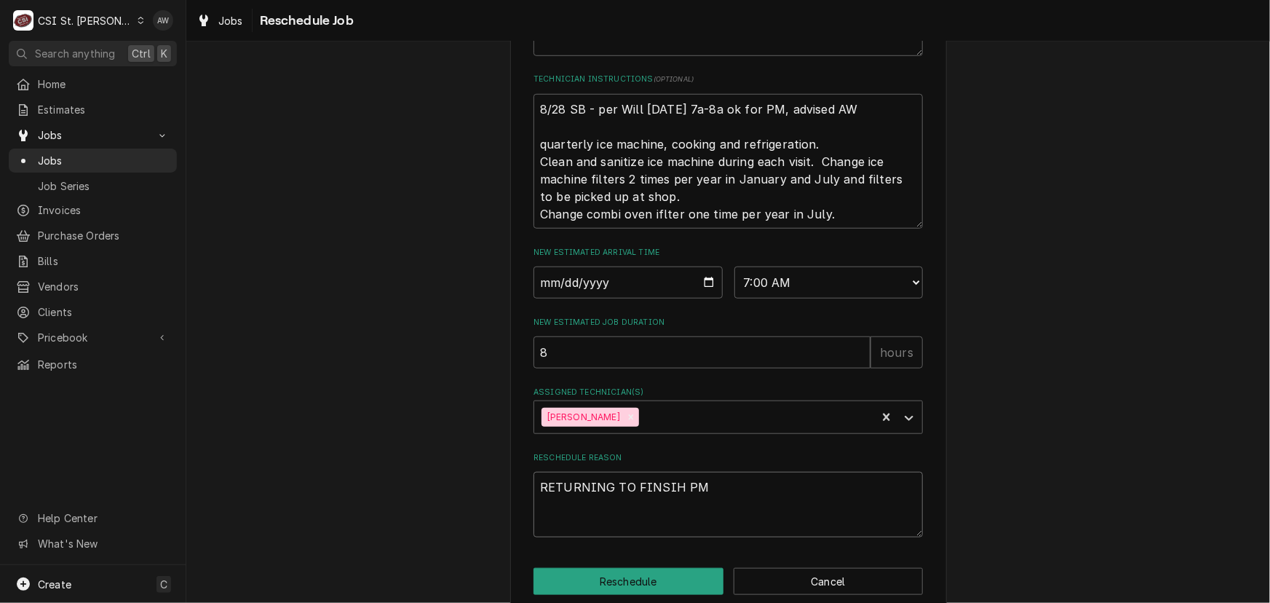
scroll to position [553, 0]
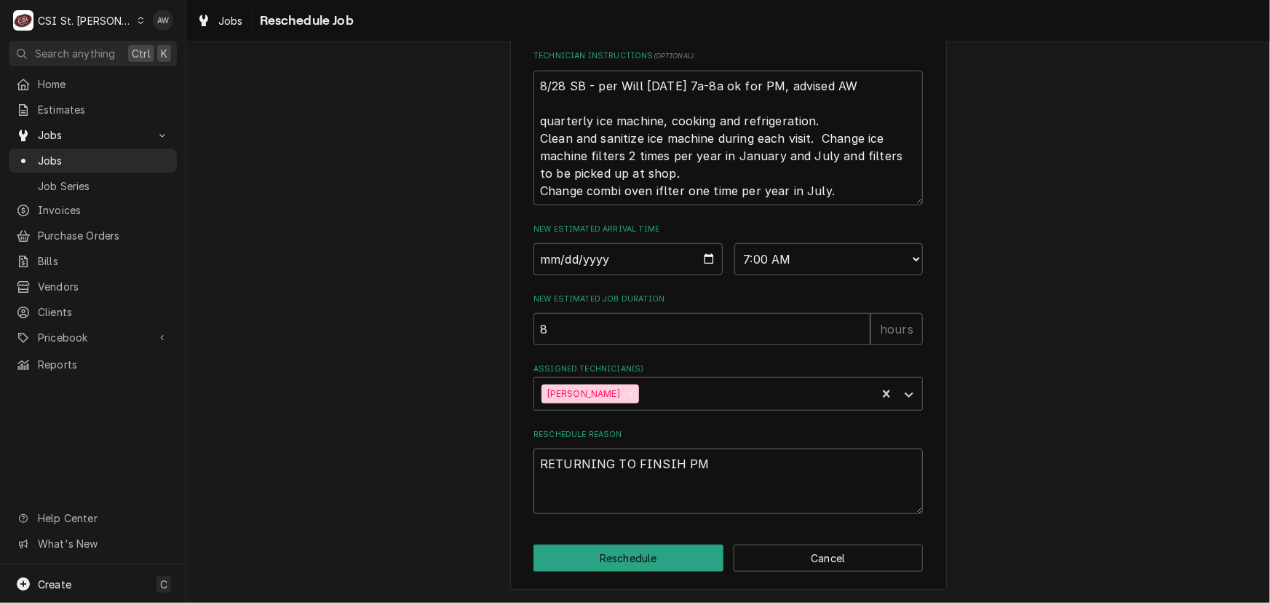
click at [676, 462] on textarea "RETURNING TO FINSIH PM" at bounding box center [728, 481] width 389 height 66
type textarea "x"
type textarea "RETURNING TO FINSIHPM"
type textarea "x"
type textarea "RETURNING TO FINSIPM"
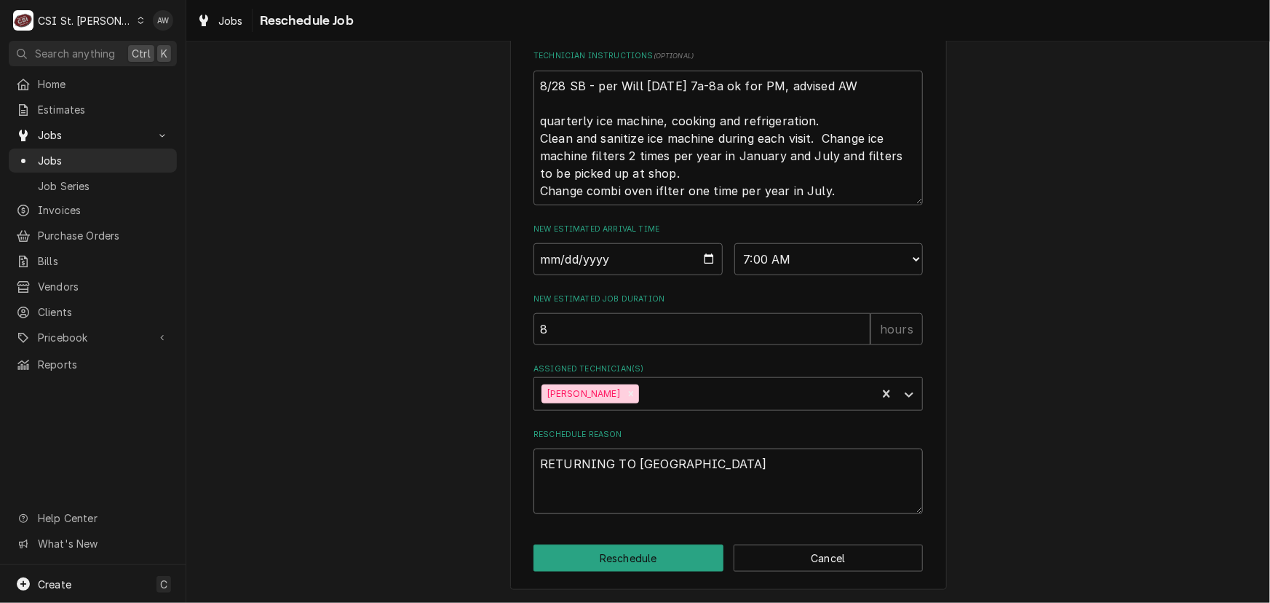
type textarea "x"
type textarea "RETURNING TO FINSPM"
type textarea "x"
type textarea "RETURNING TO FINPM"
type textarea "x"
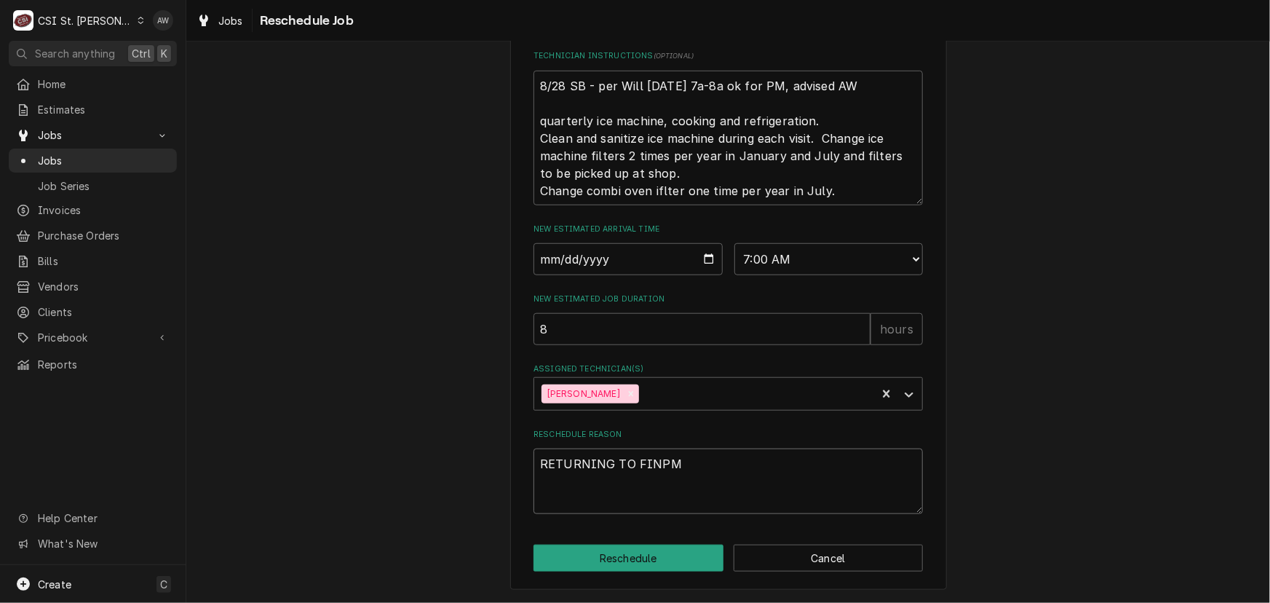
type textarea "RETURNING TO FINIPM"
type textarea "x"
type textarea "RETURNING TO FINISPM"
type textarea "x"
type textarea "RETURNING TO FINISHPM"
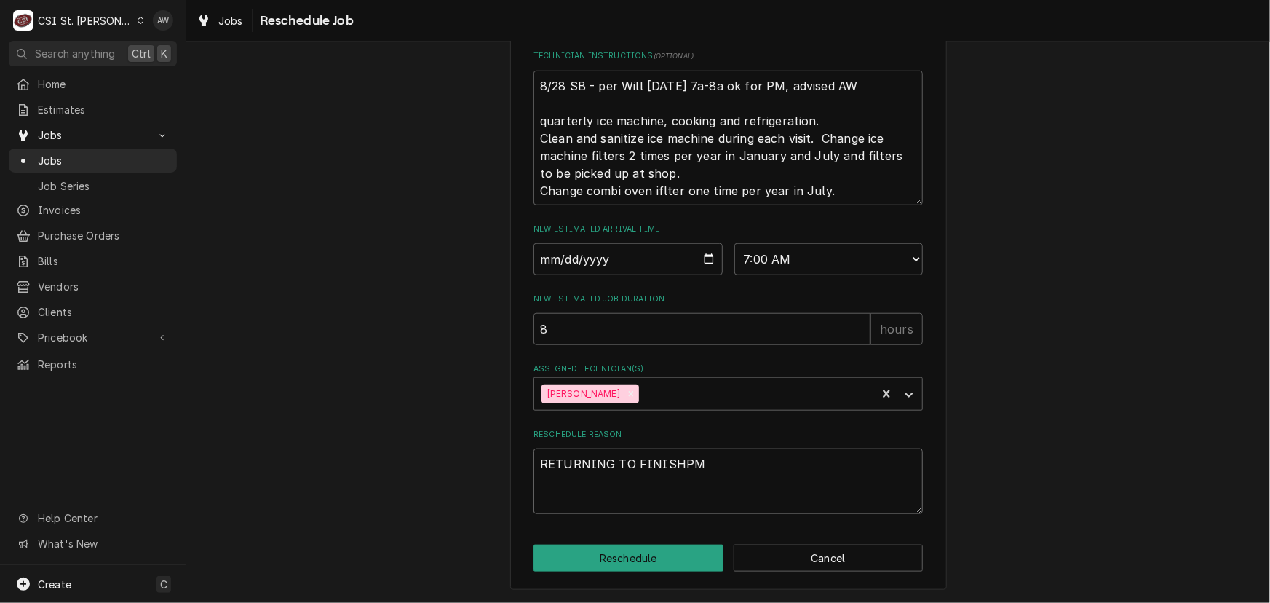
type textarea "x"
type textarea "RETURNING TO FINISH PM"
click at [644, 560] on button "Reschedule" at bounding box center [629, 558] width 190 height 27
type textarea "x"
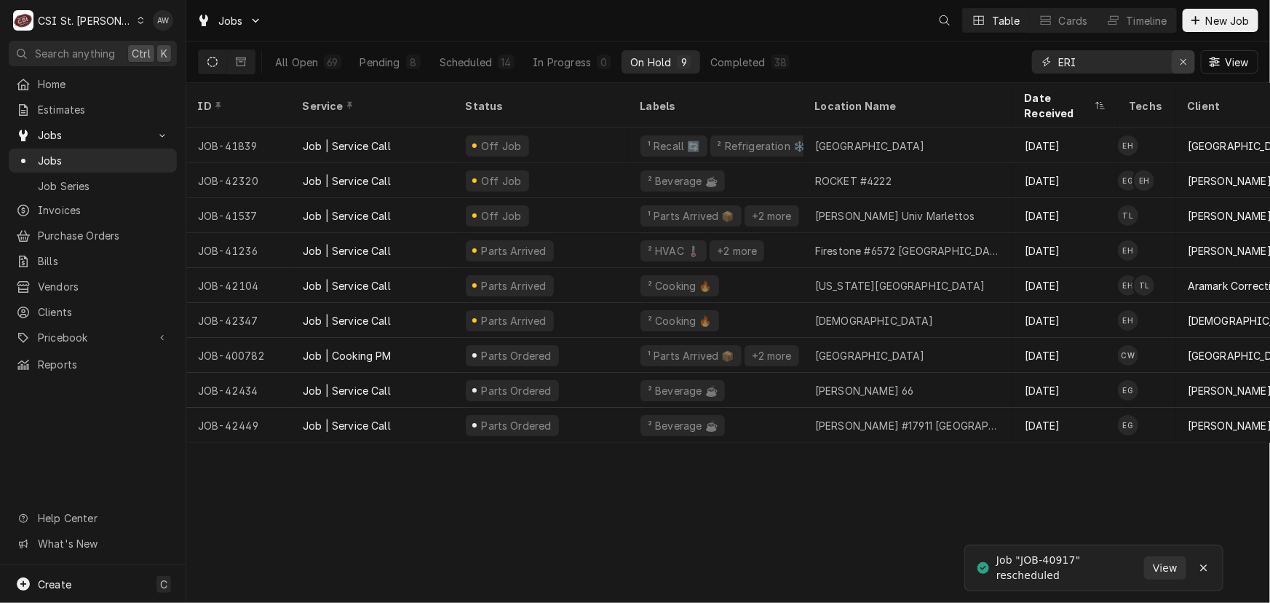
click at [1190, 59] on div "Erase input" at bounding box center [1183, 62] width 15 height 15
